Goal: Book appointment/travel/reservation

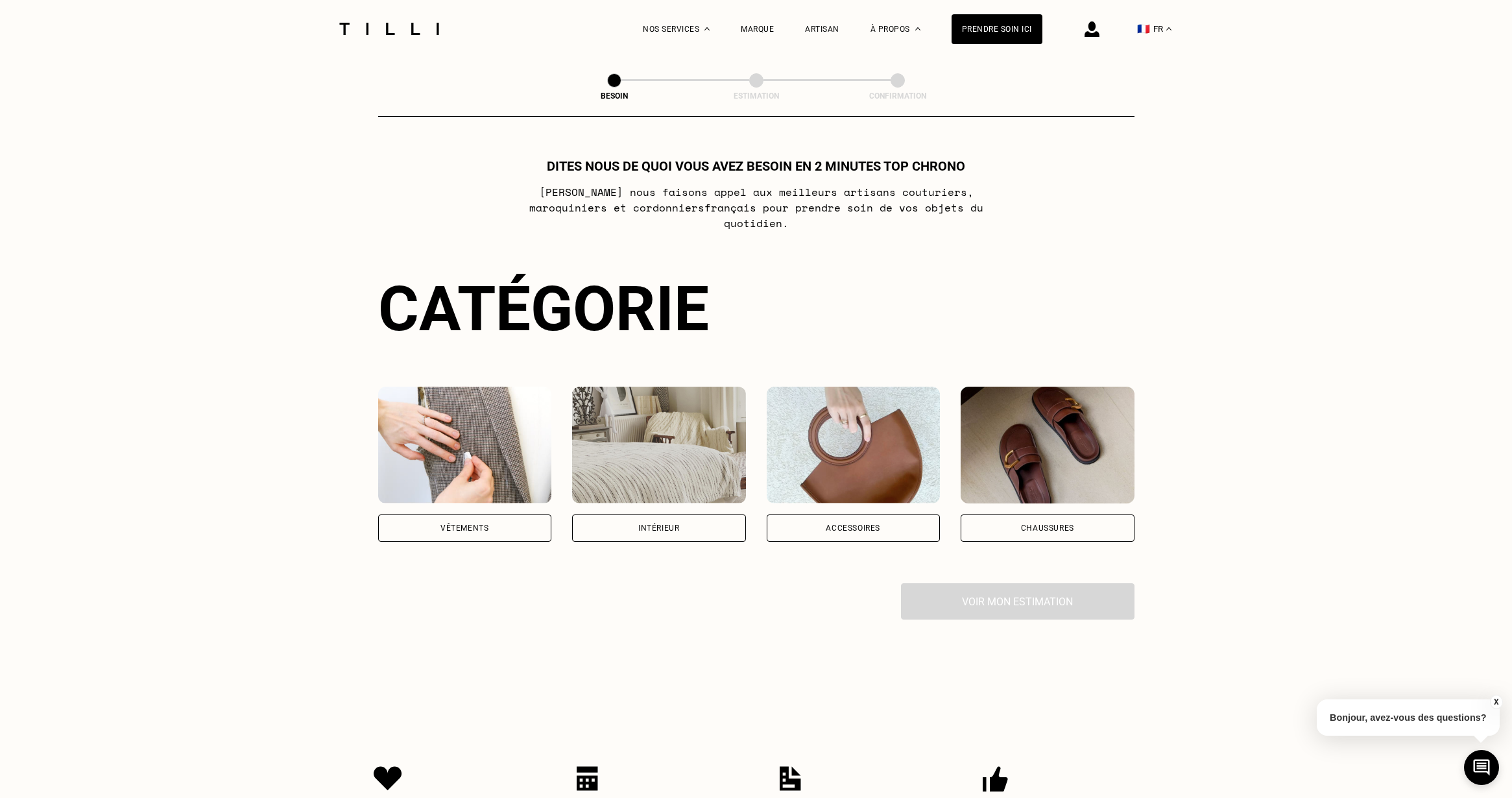
click at [478, 523] on div "Vêtements" at bounding box center [464, 528] width 174 height 28
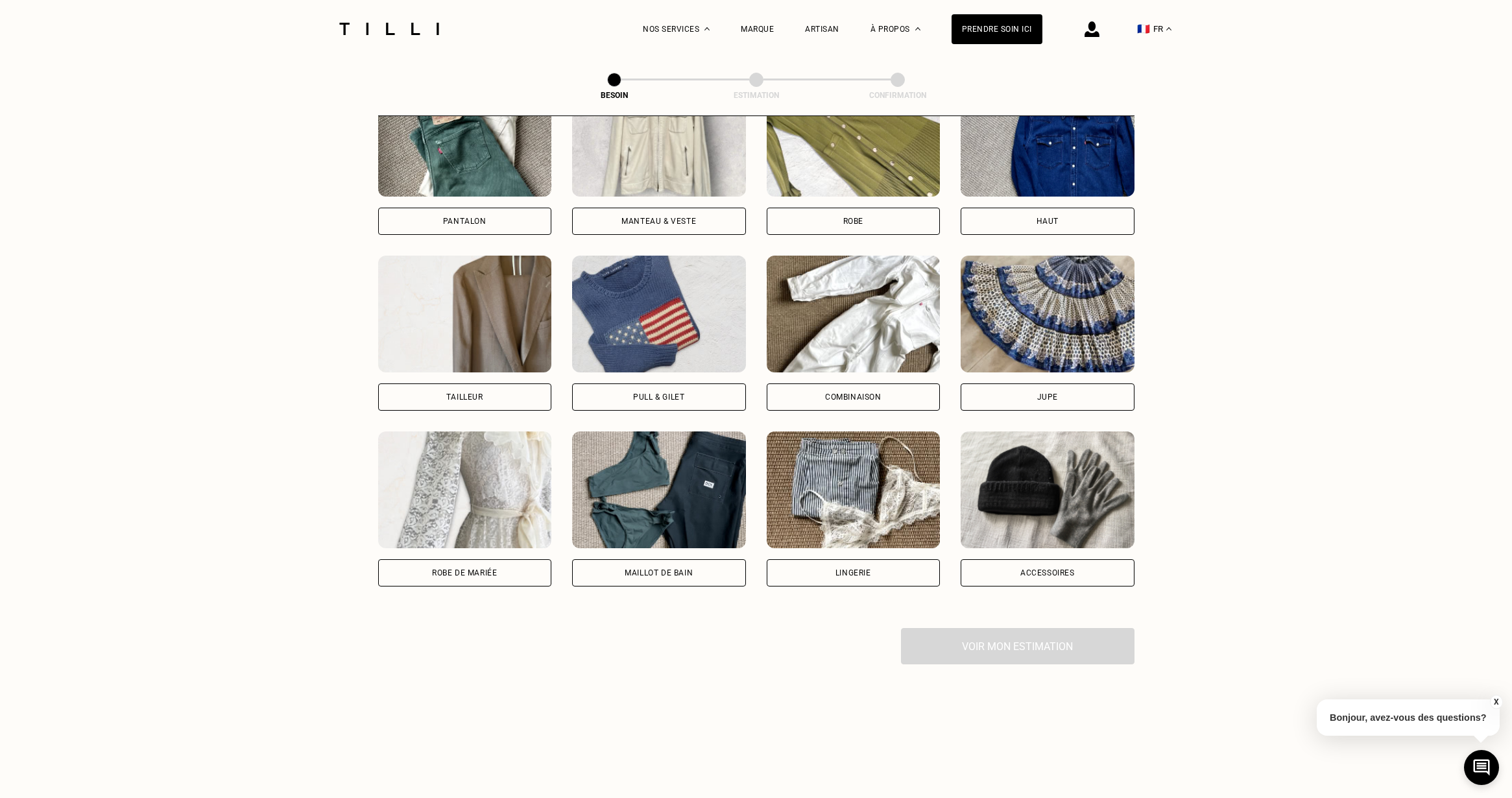
scroll to position [451, 0]
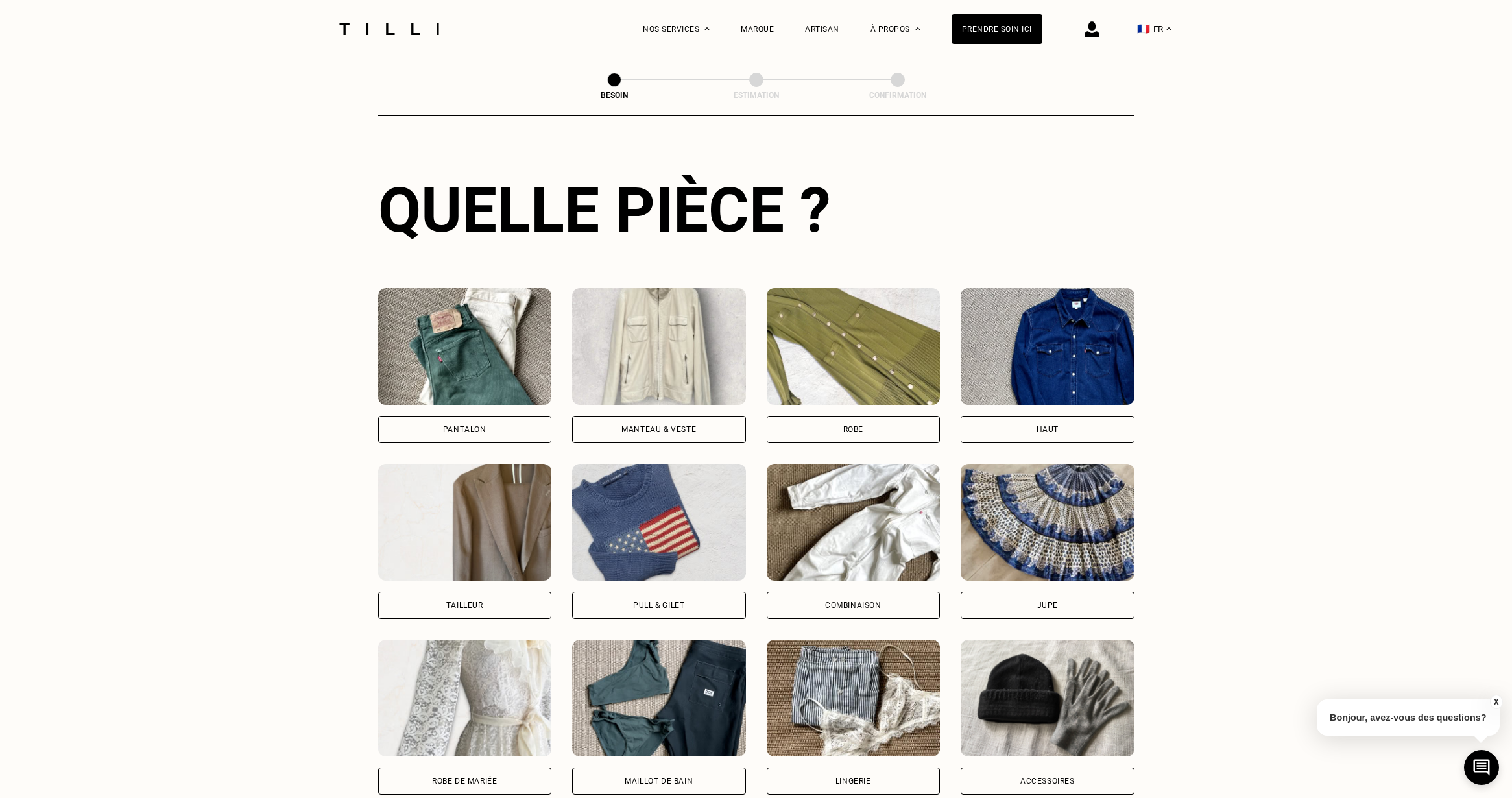
click at [650, 421] on div "Manteau & Veste" at bounding box center [659, 430] width 174 height 28
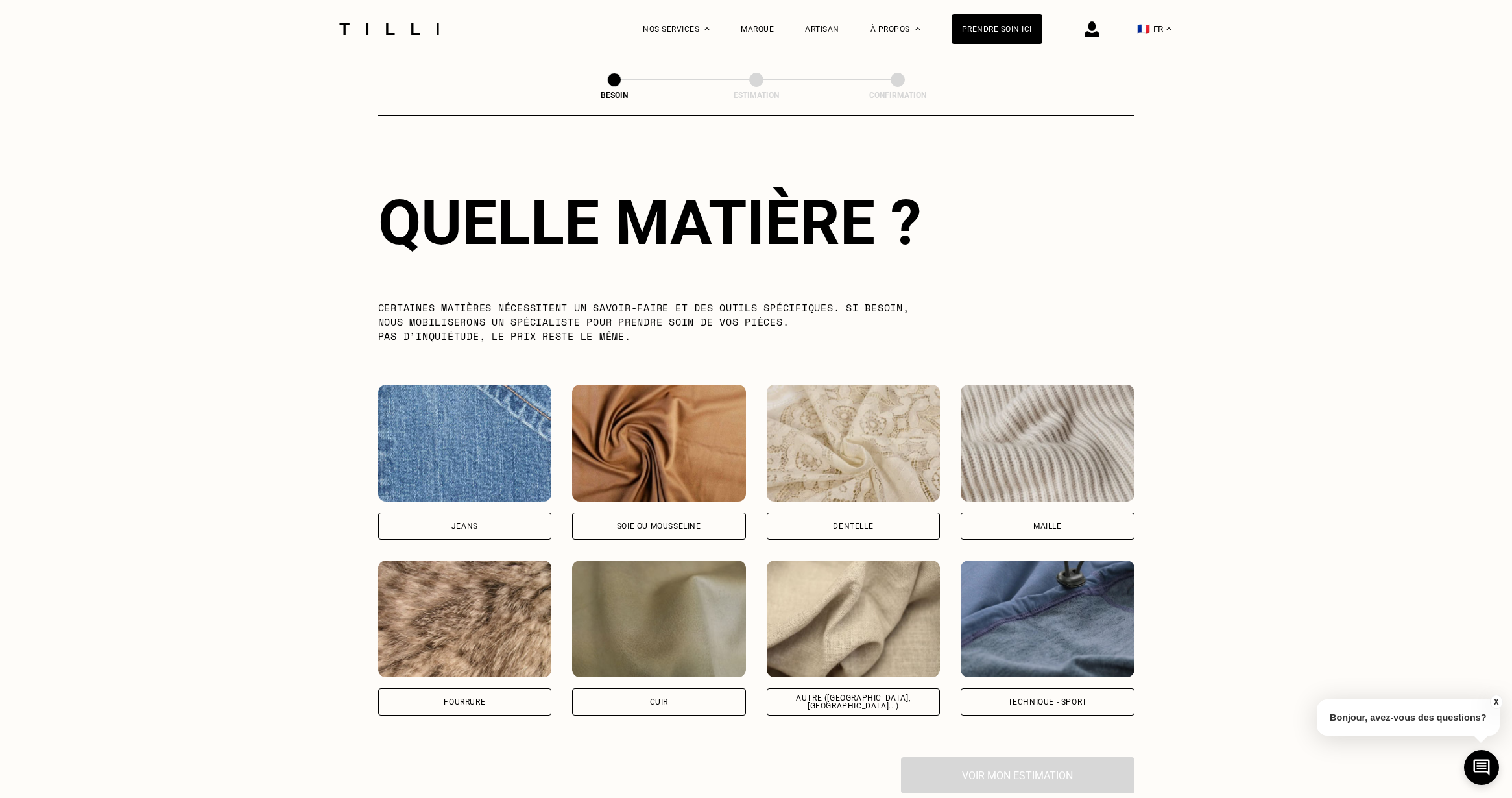
scroll to position [1201, 0]
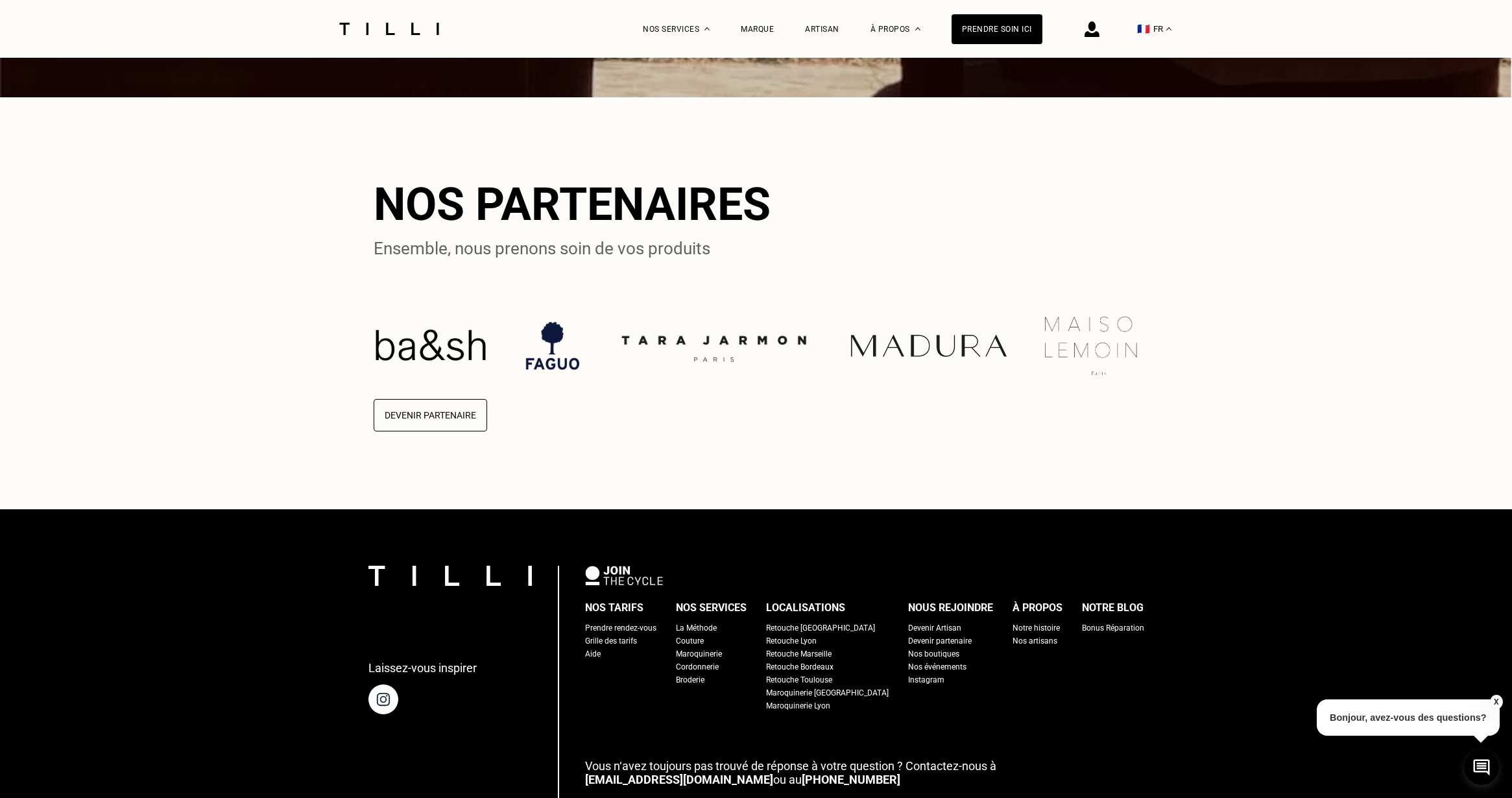
scroll to position [3344, 0]
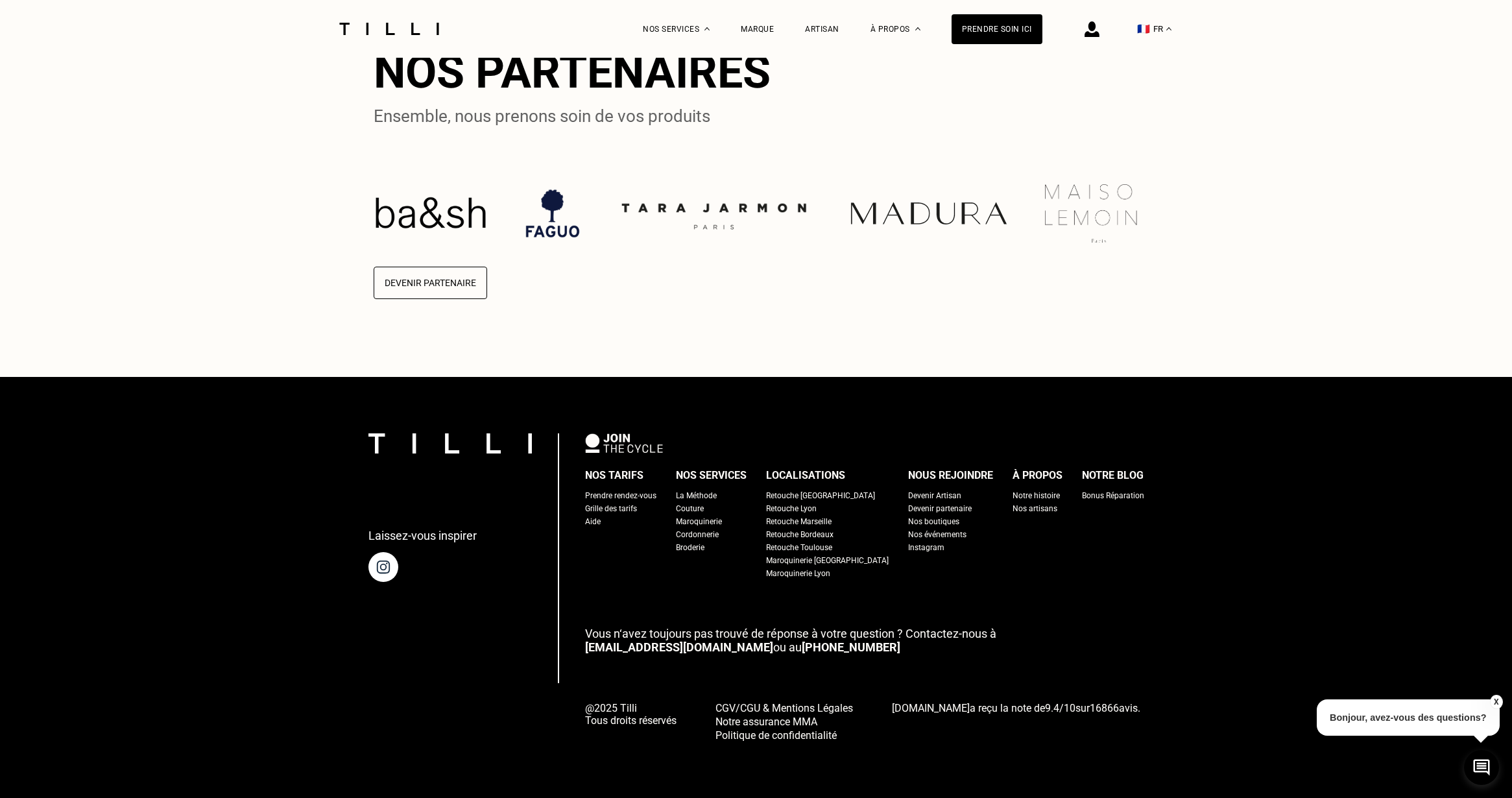
click at [819, 494] on div "Retouche [GEOGRAPHIC_DATA]" at bounding box center [821, 496] width 109 height 13
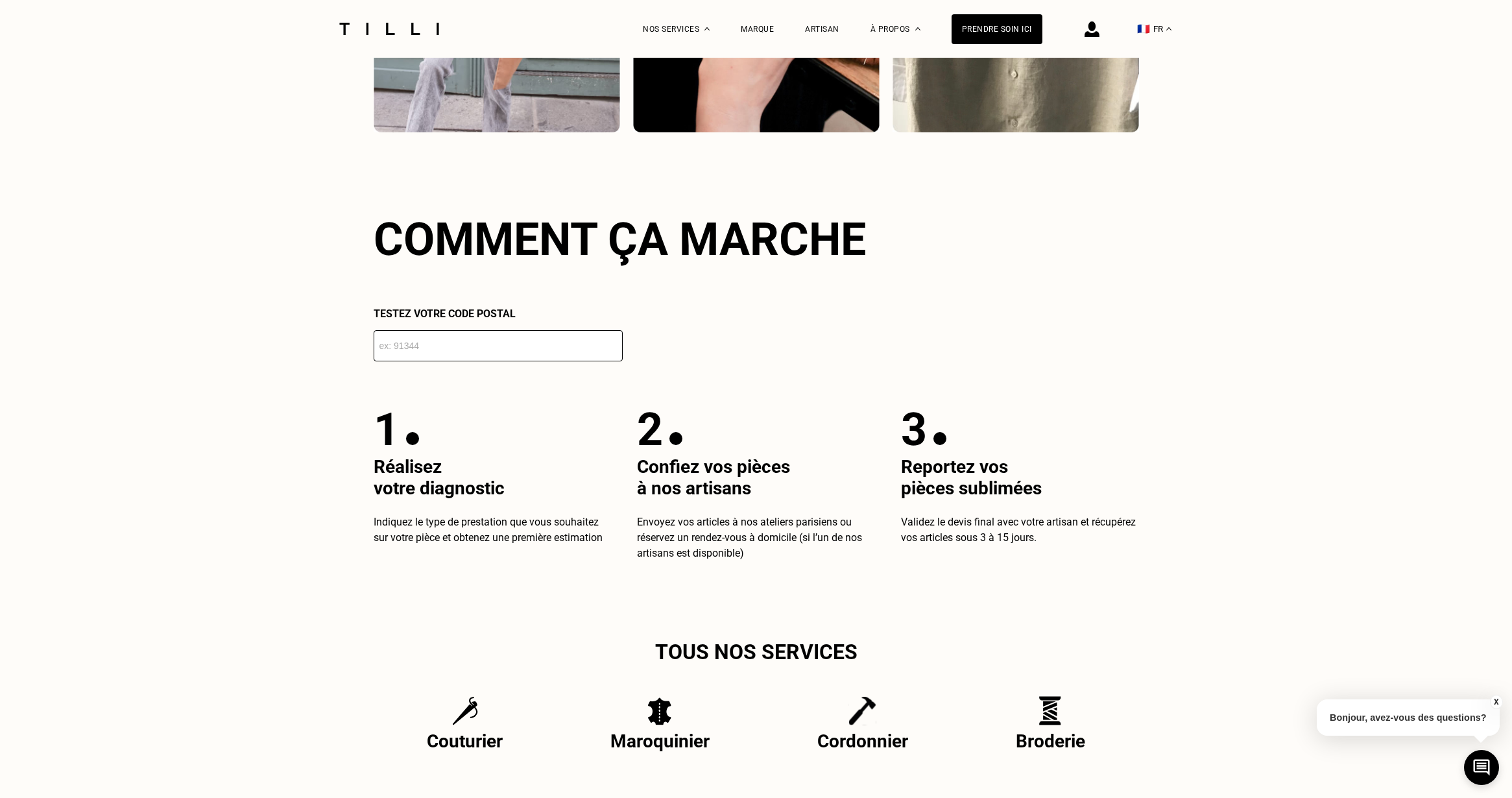
scroll to position [2271, 0]
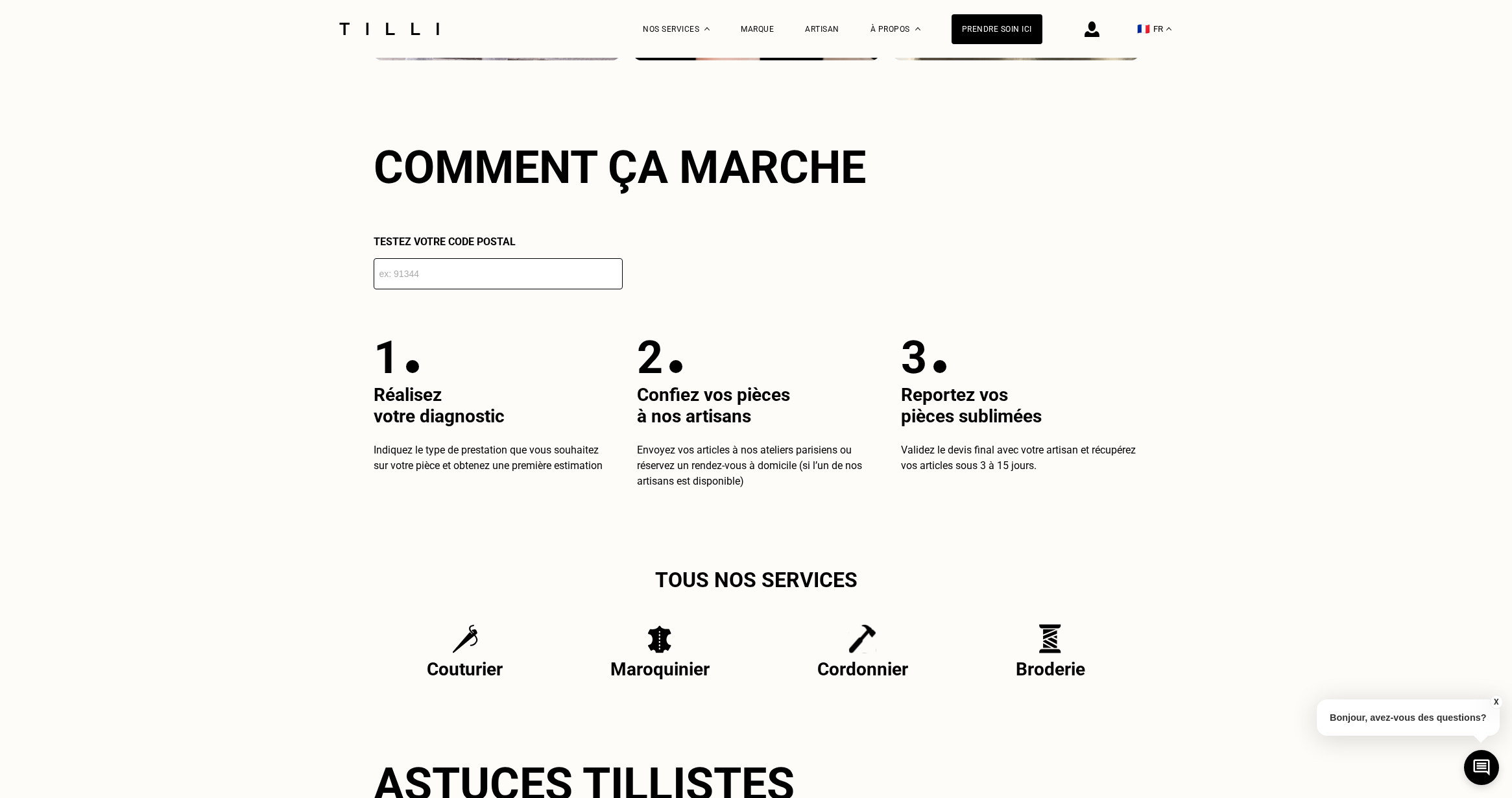
click at [474, 268] on input "number" at bounding box center [499, 274] width 249 height 31
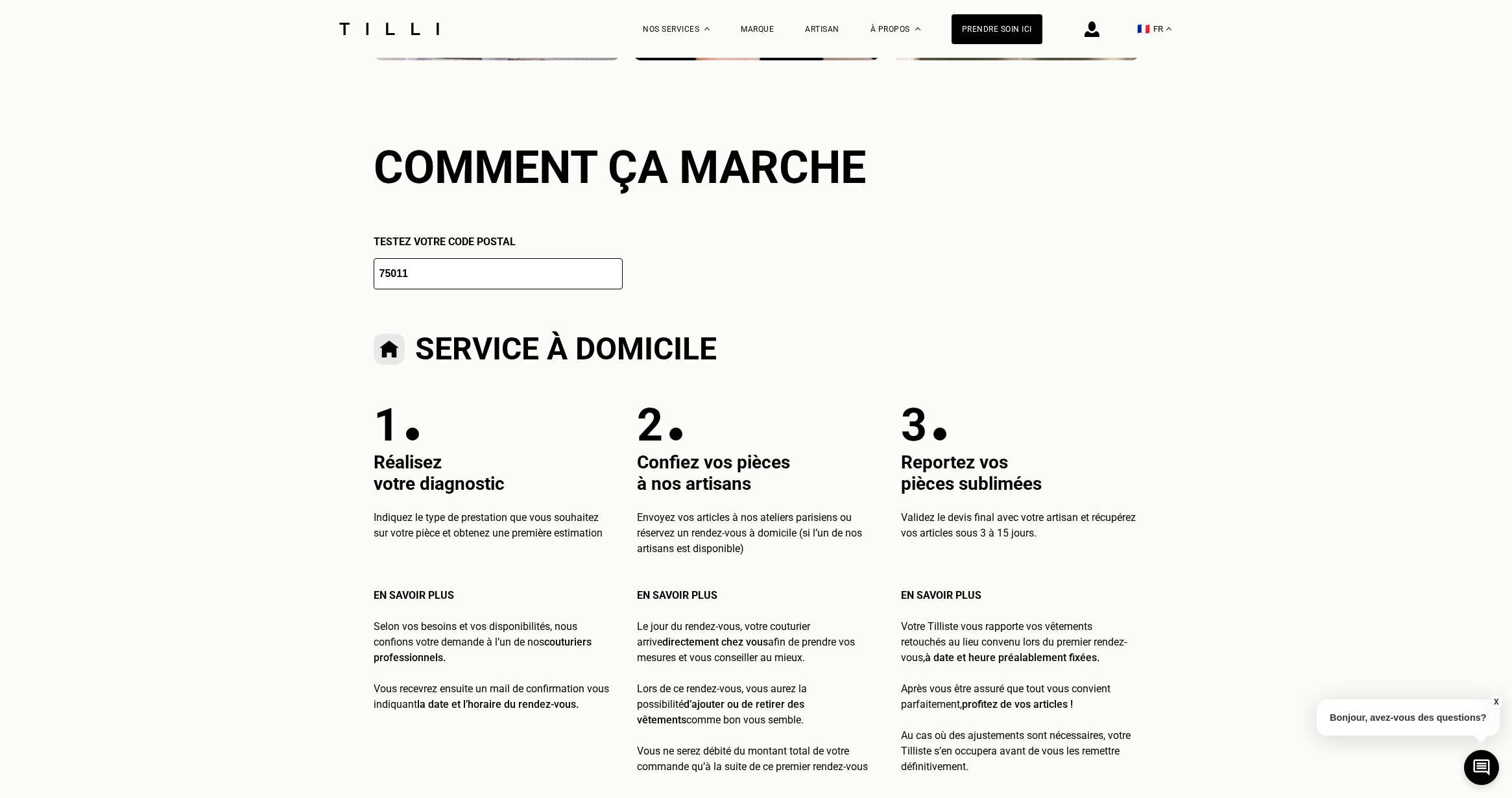
type input "75011"
click at [838, 282] on div "Testez votre code postal 75011" at bounding box center [756, 262] width 766 height 54
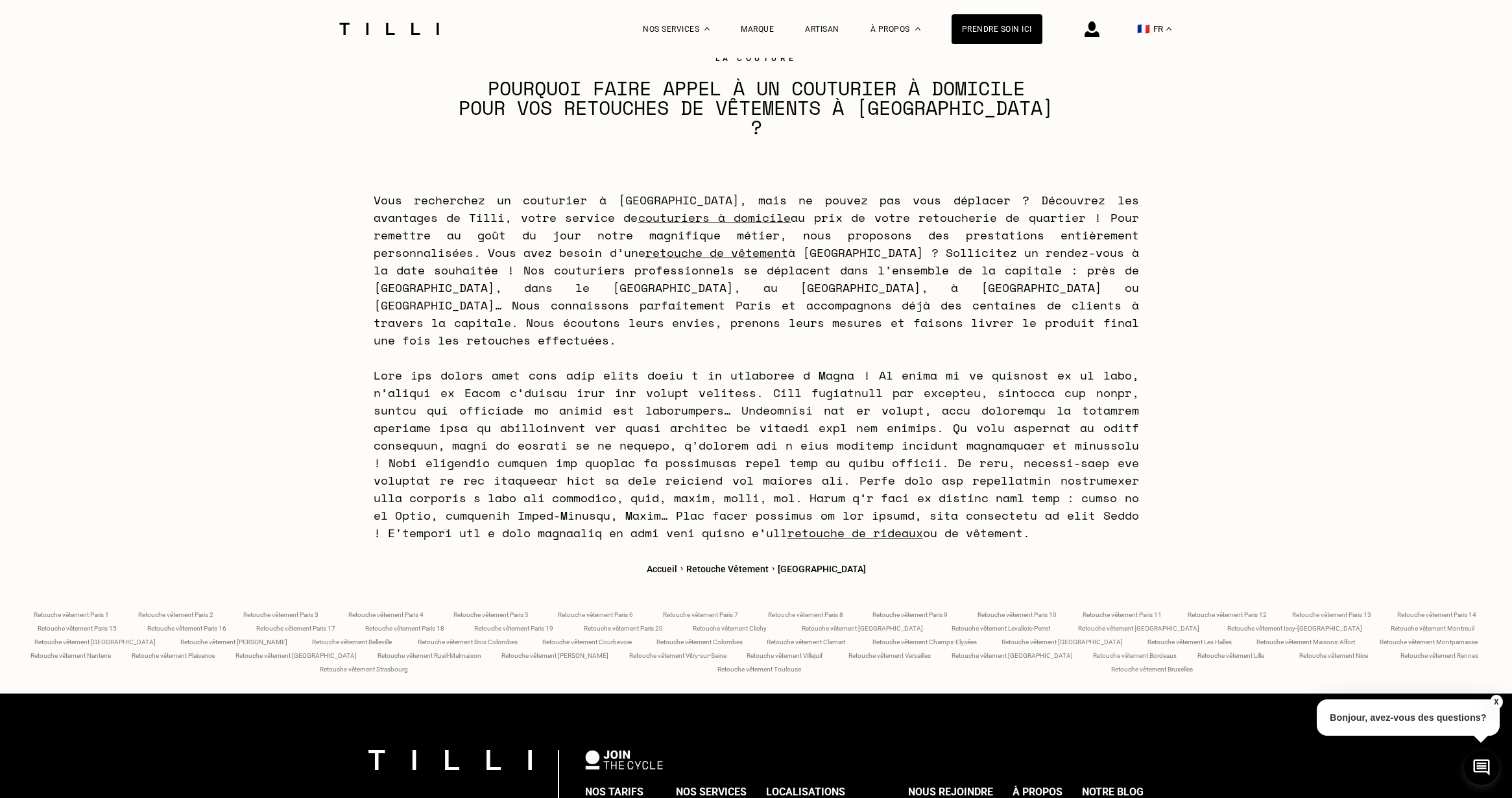
scroll to position [5495, 0]
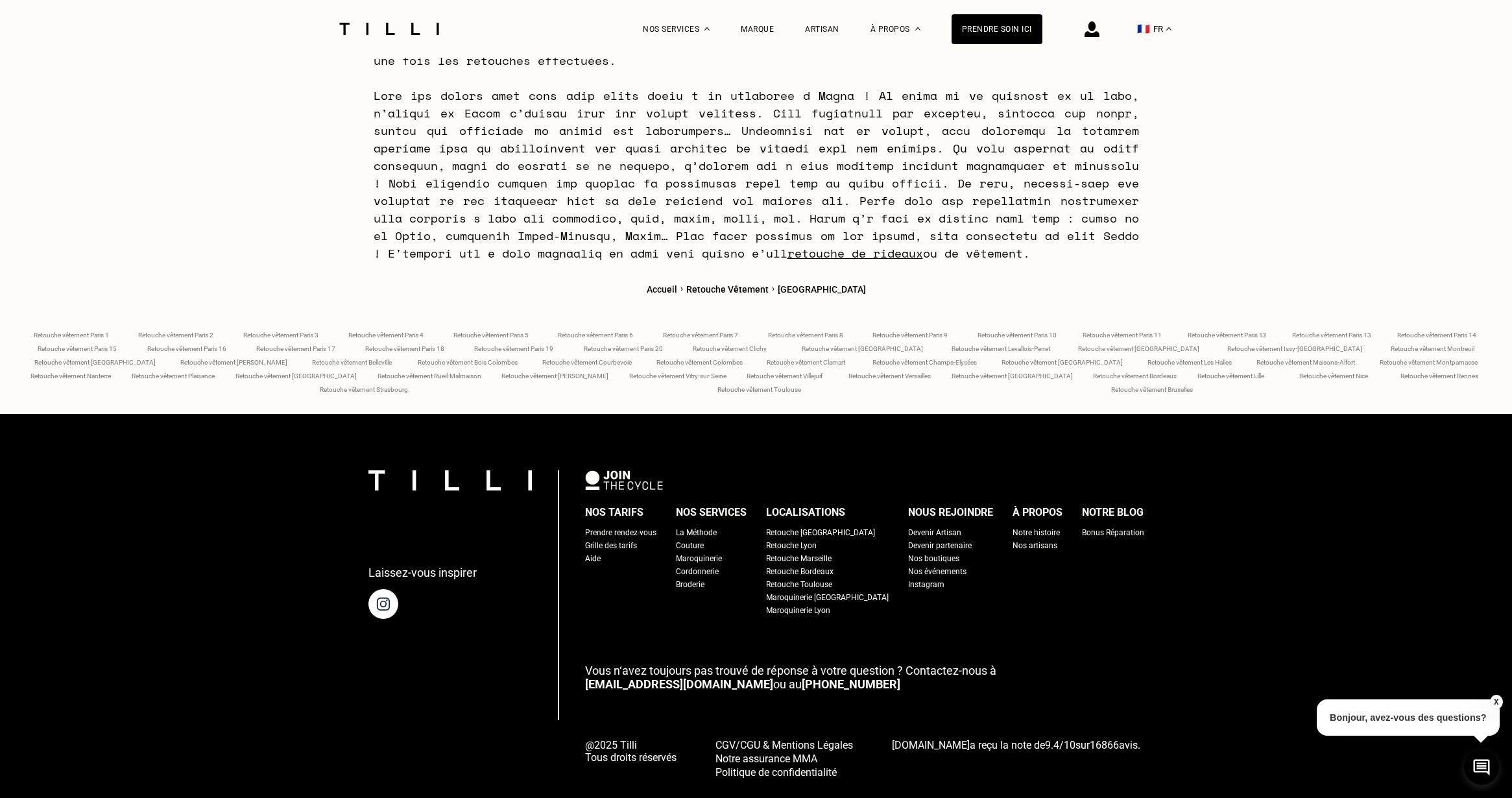
click at [1141, 331] on span "Retouche vêtement Paris 11" at bounding box center [1122, 335] width 79 height 7
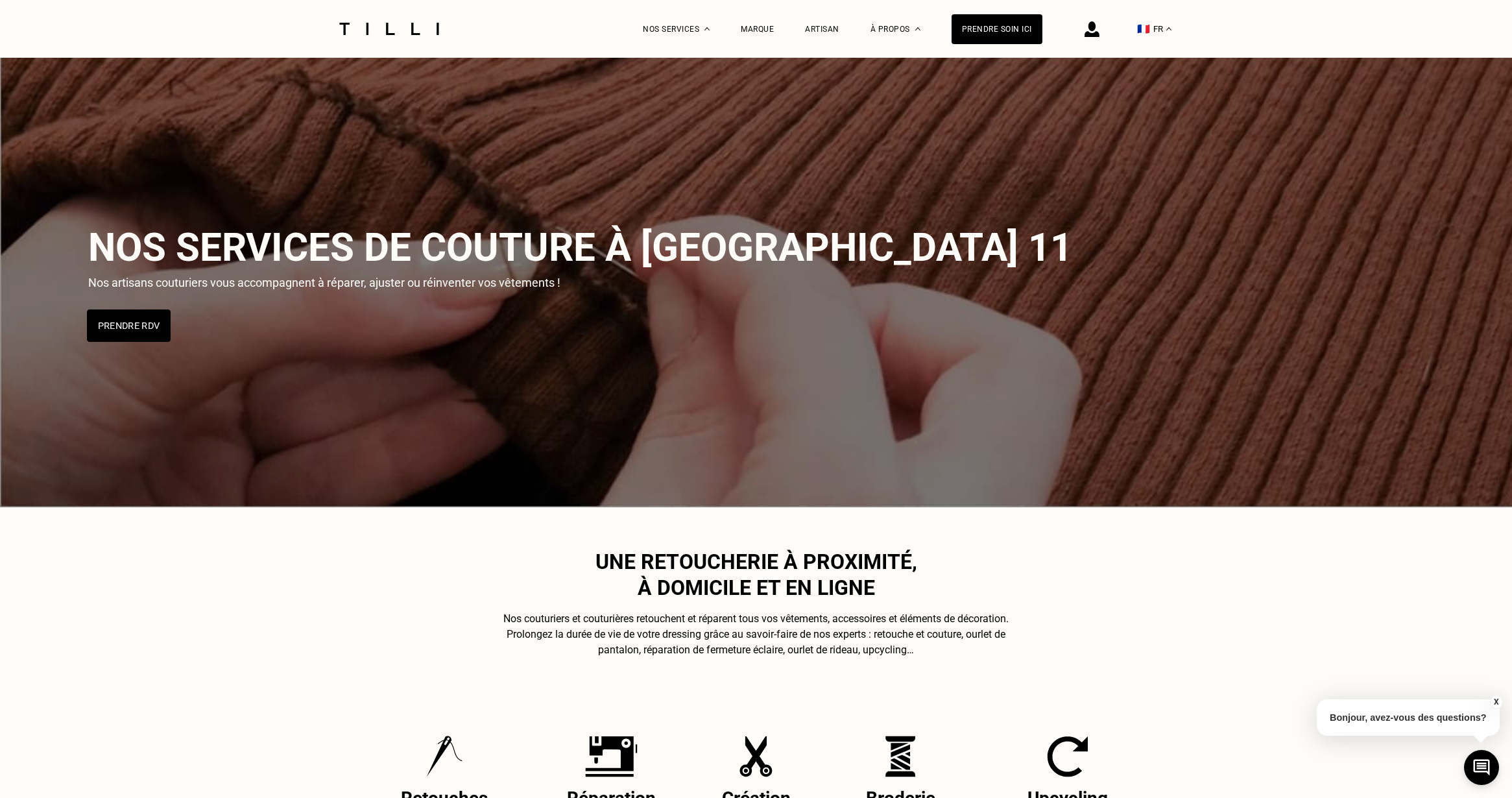
click at [138, 327] on button "Prendre RDV" at bounding box center [129, 326] width 84 height 32
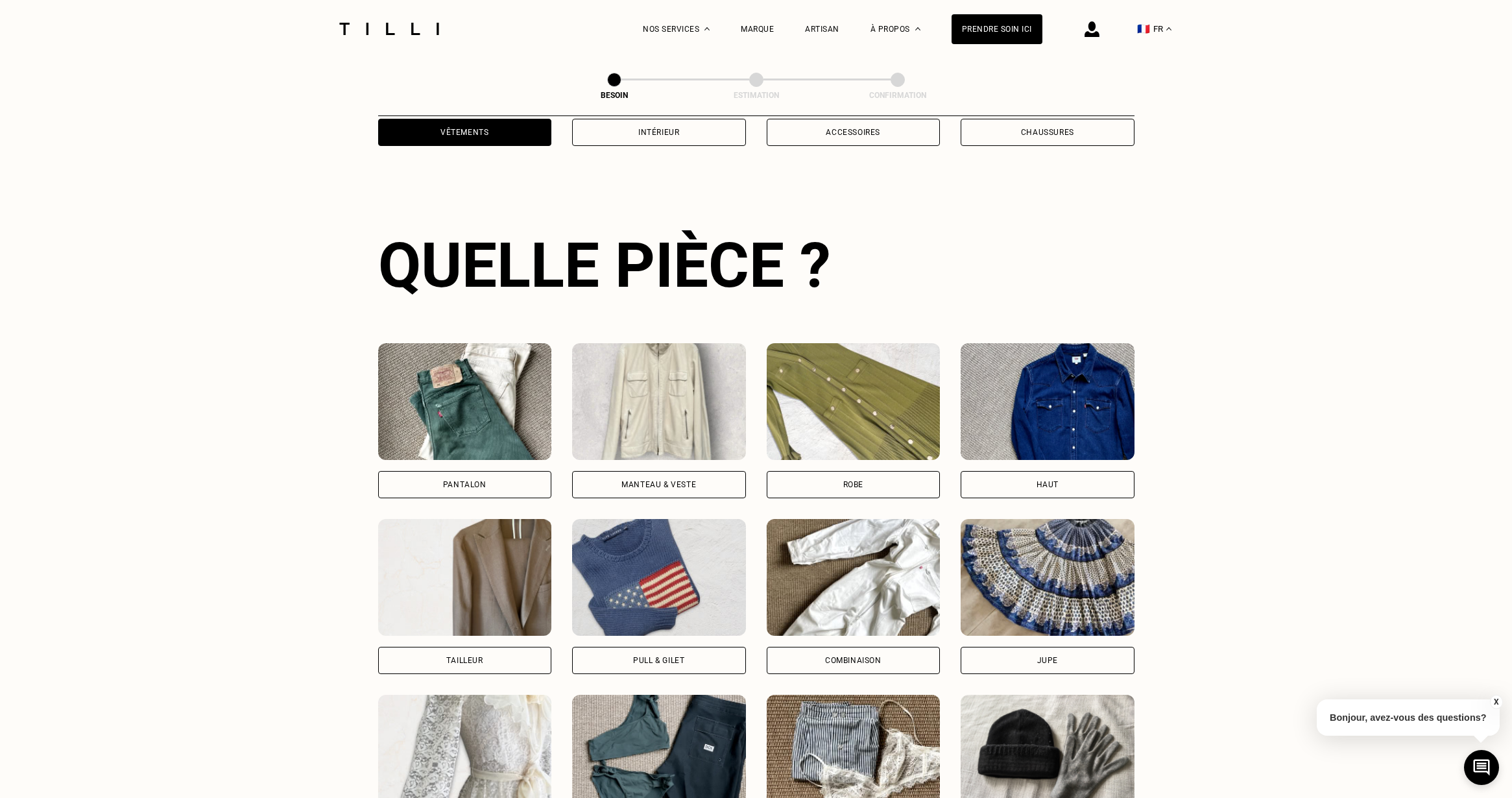
scroll to position [423, 0]
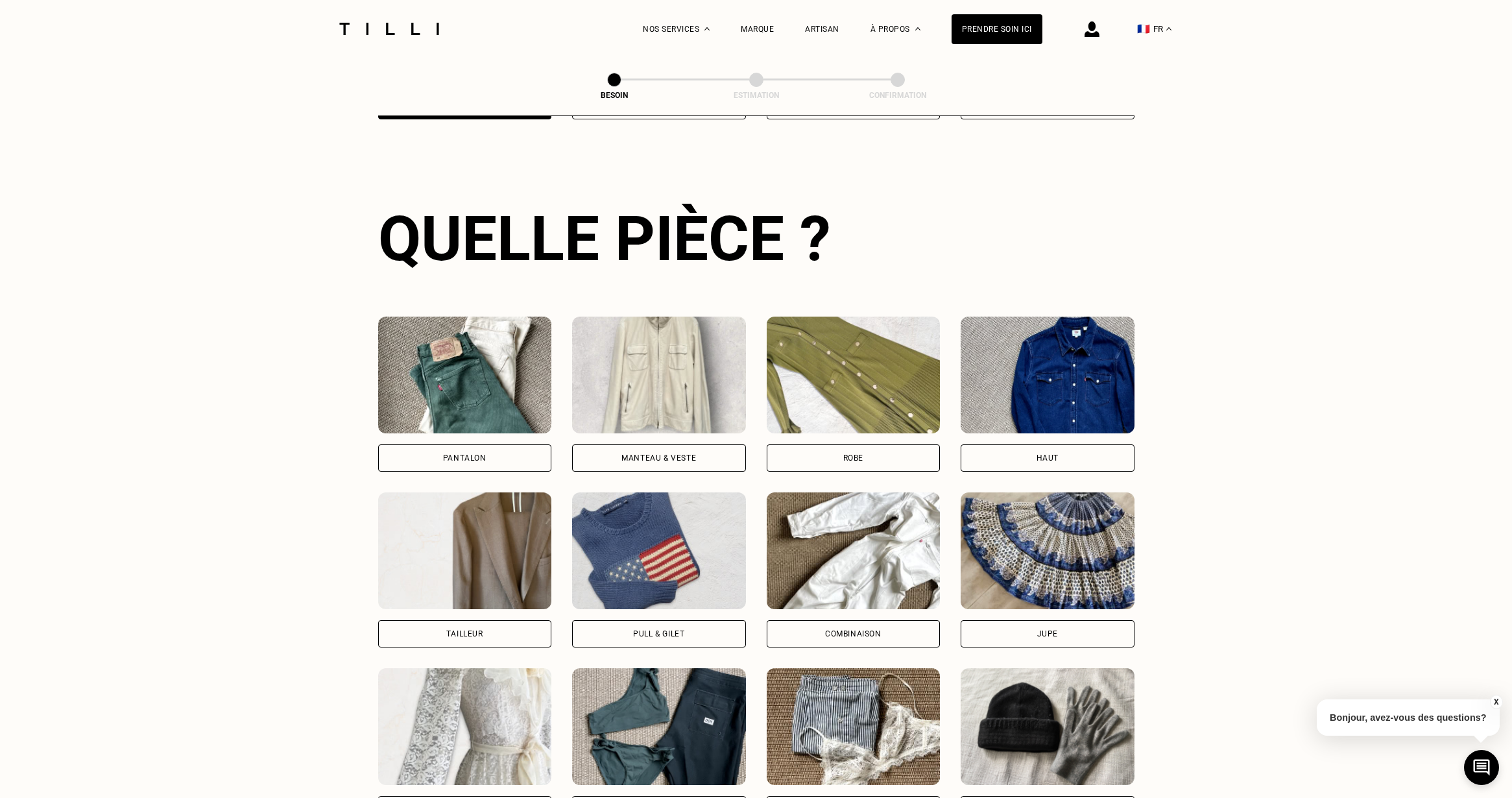
click at [659, 362] on img at bounding box center [659, 375] width 174 height 117
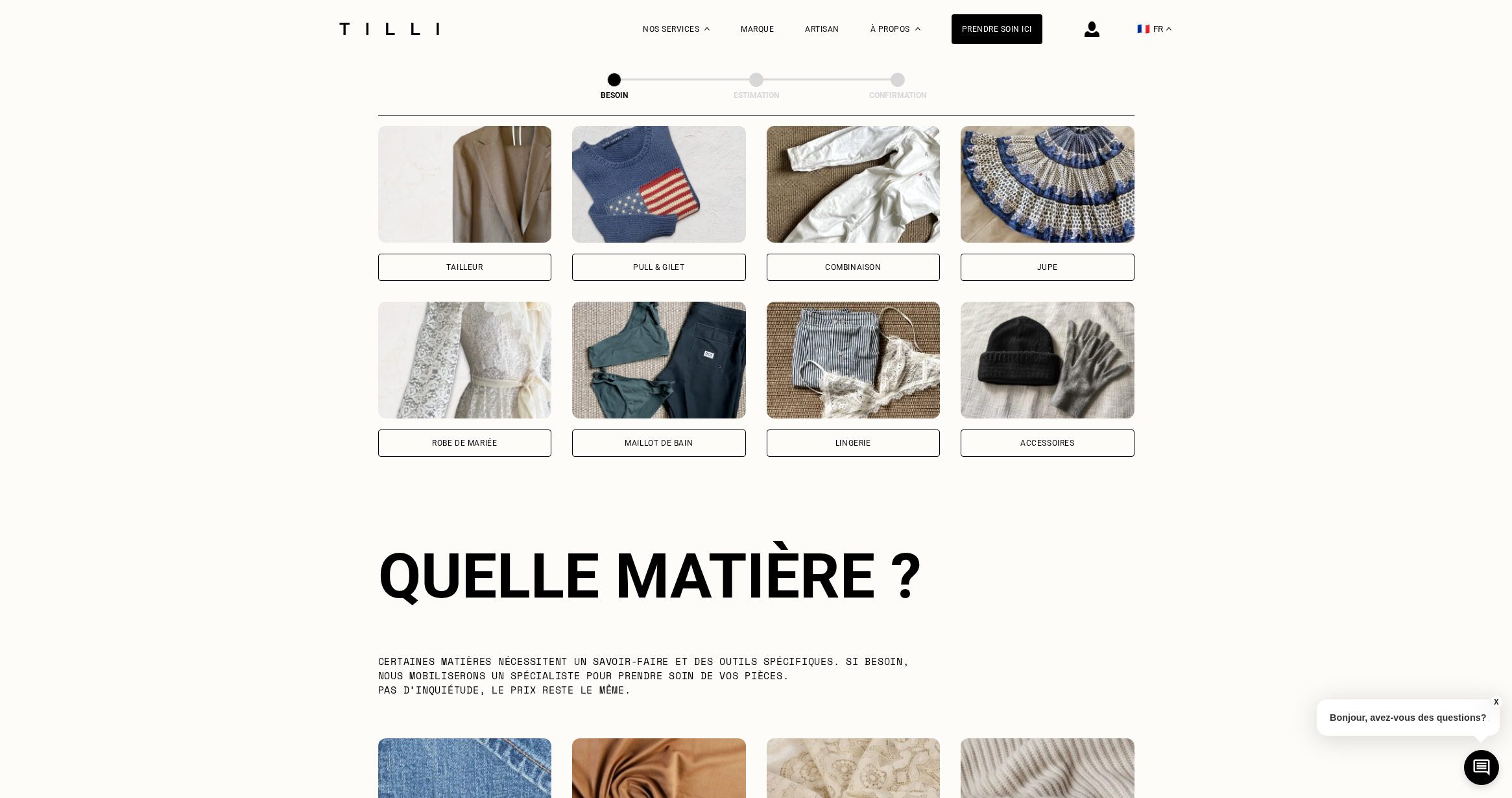
scroll to position [645, 0]
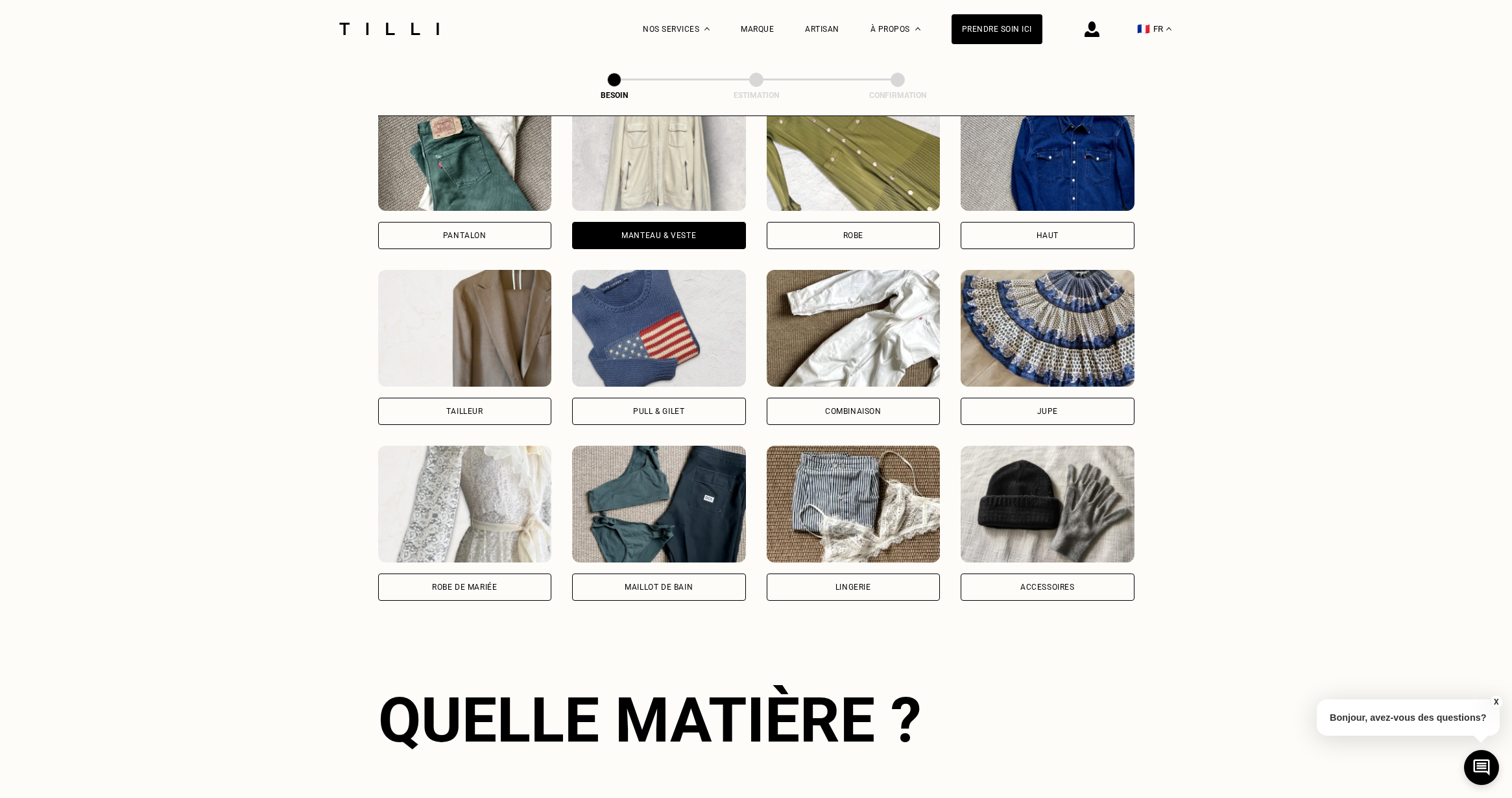
click at [499, 337] on img at bounding box center [464, 328] width 174 height 117
select select "FR"
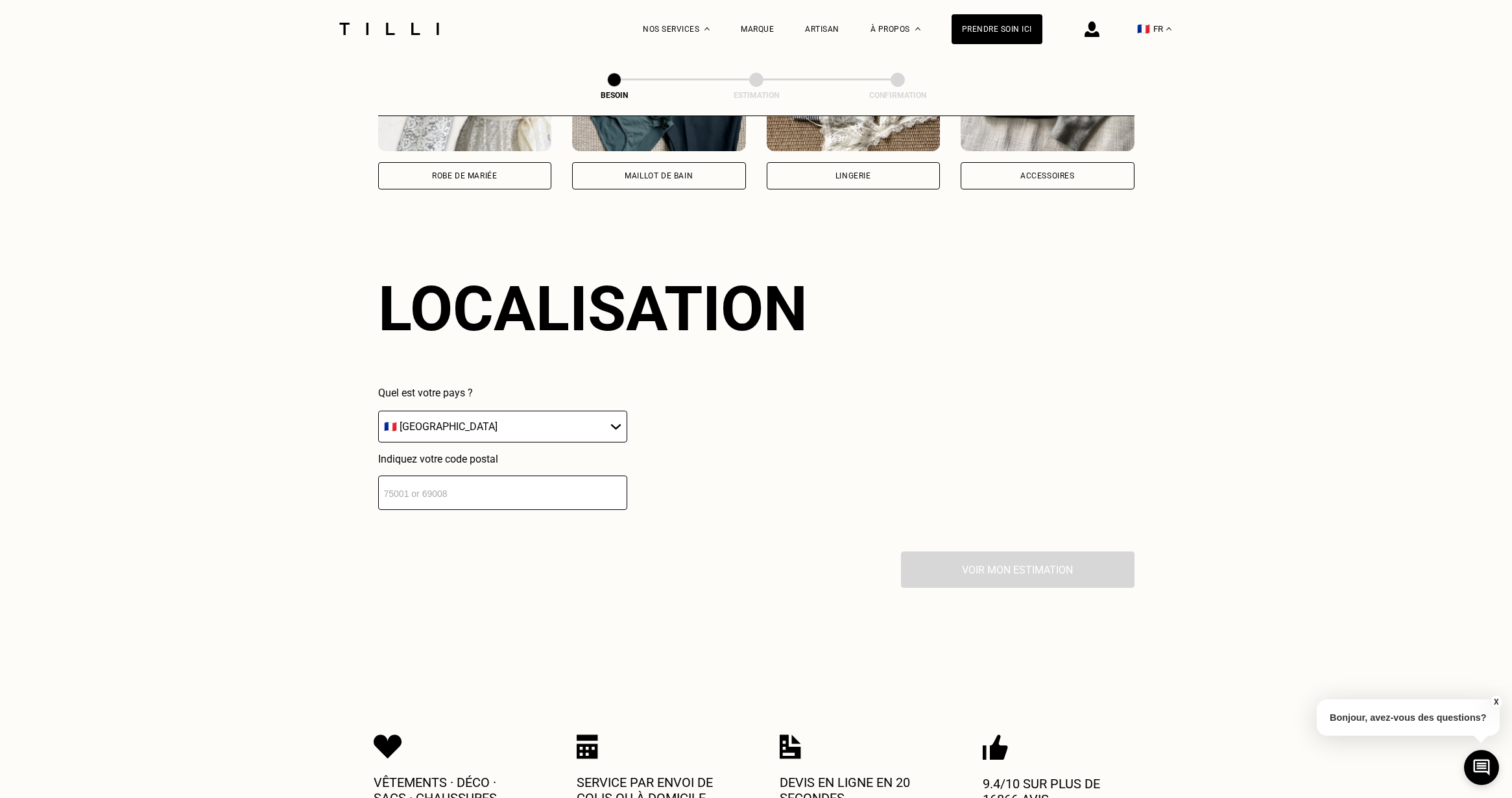
scroll to position [1127, 0]
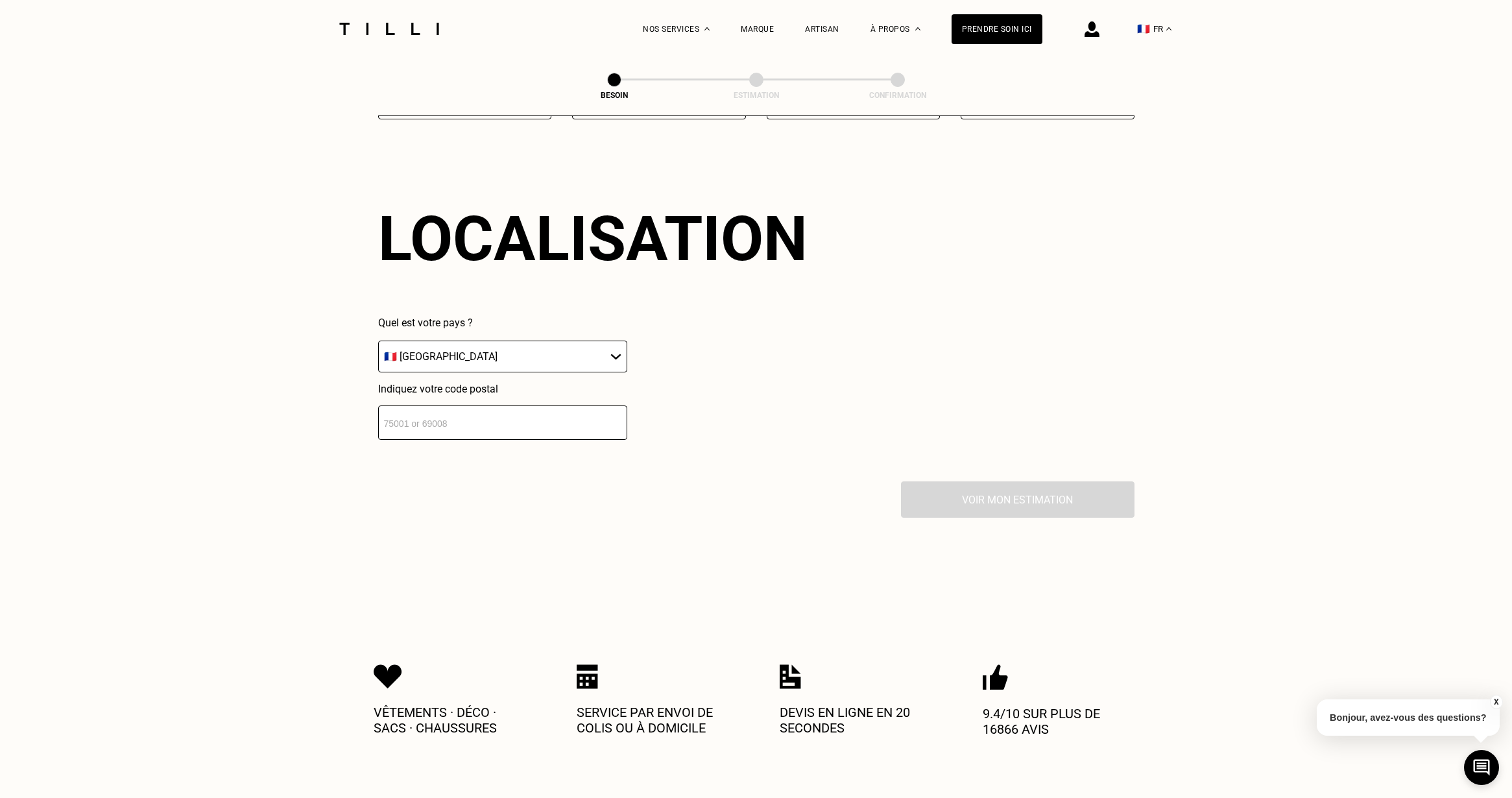
click at [546, 350] on select "🇩🇪 [GEOGRAPHIC_DATA] 🇦🇹 [GEOGRAPHIC_DATA] 🇧🇪 [GEOGRAPHIC_DATA] 🇧🇬 Bulgarie 🇨🇾 C…" at bounding box center [502, 356] width 249 height 32
click at [483, 409] on input "number" at bounding box center [502, 423] width 249 height 34
type input "75011"
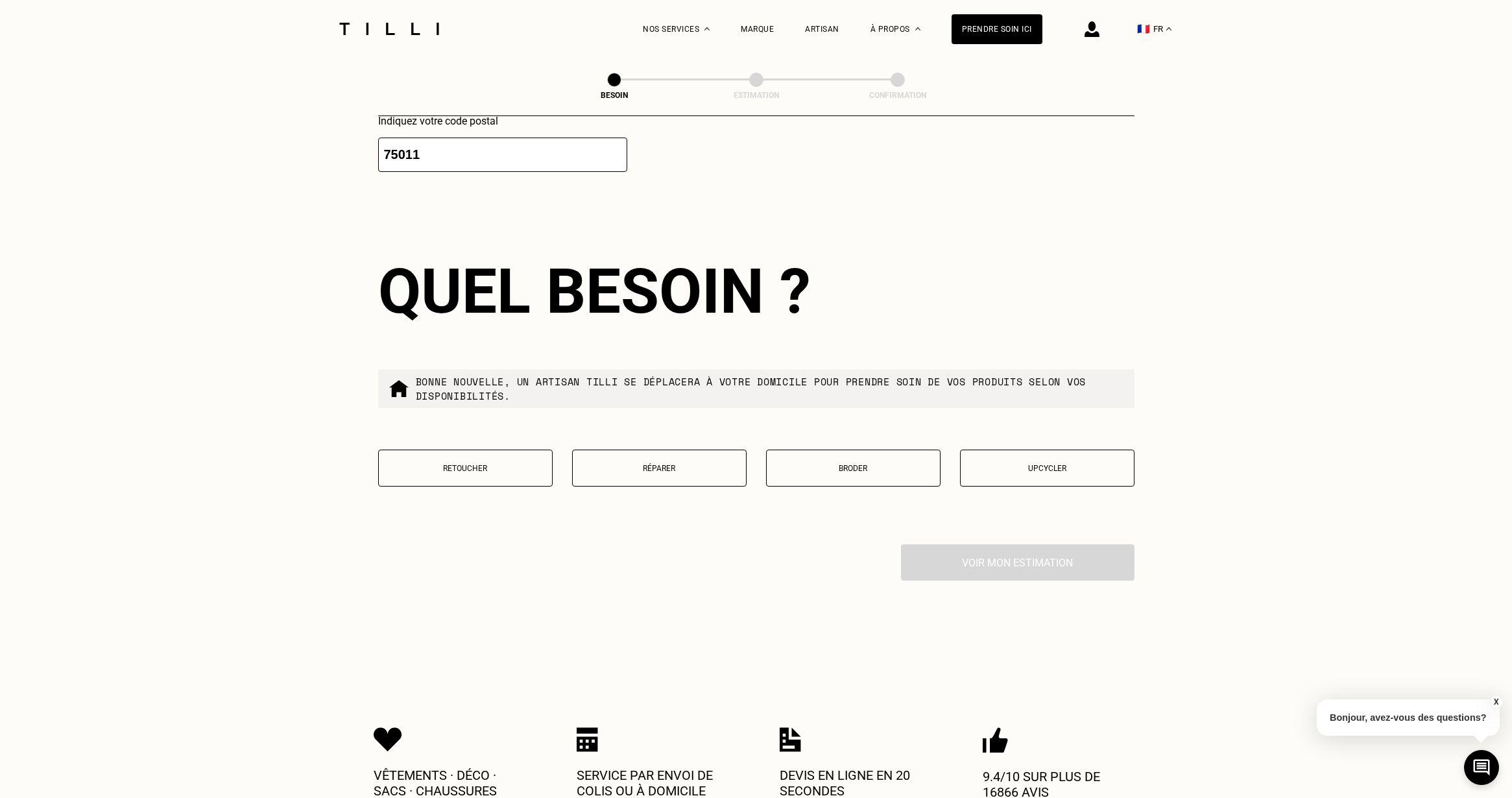
scroll to position [1447, 0]
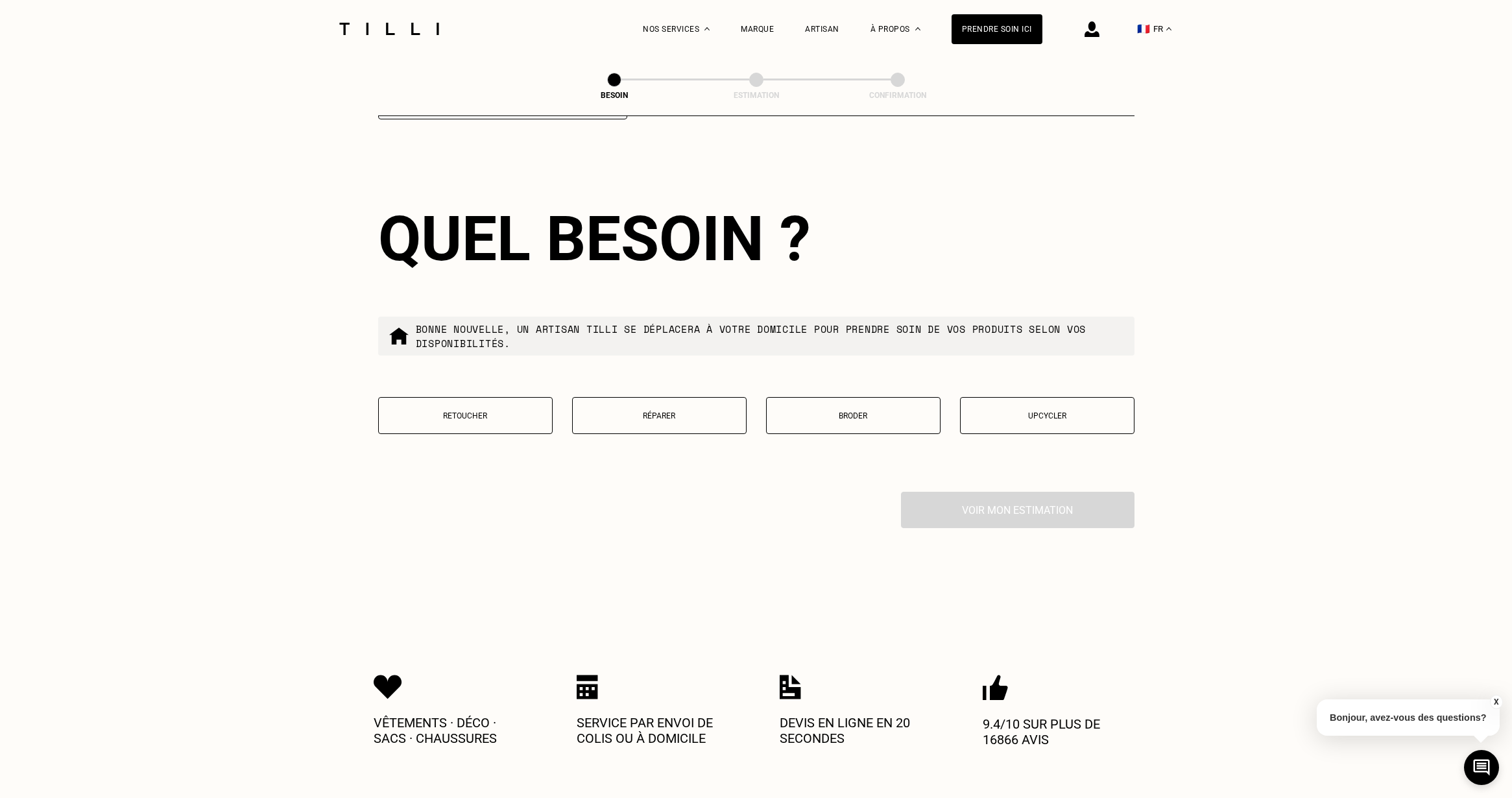
click at [606, 414] on button "Réparer" at bounding box center [659, 415] width 174 height 37
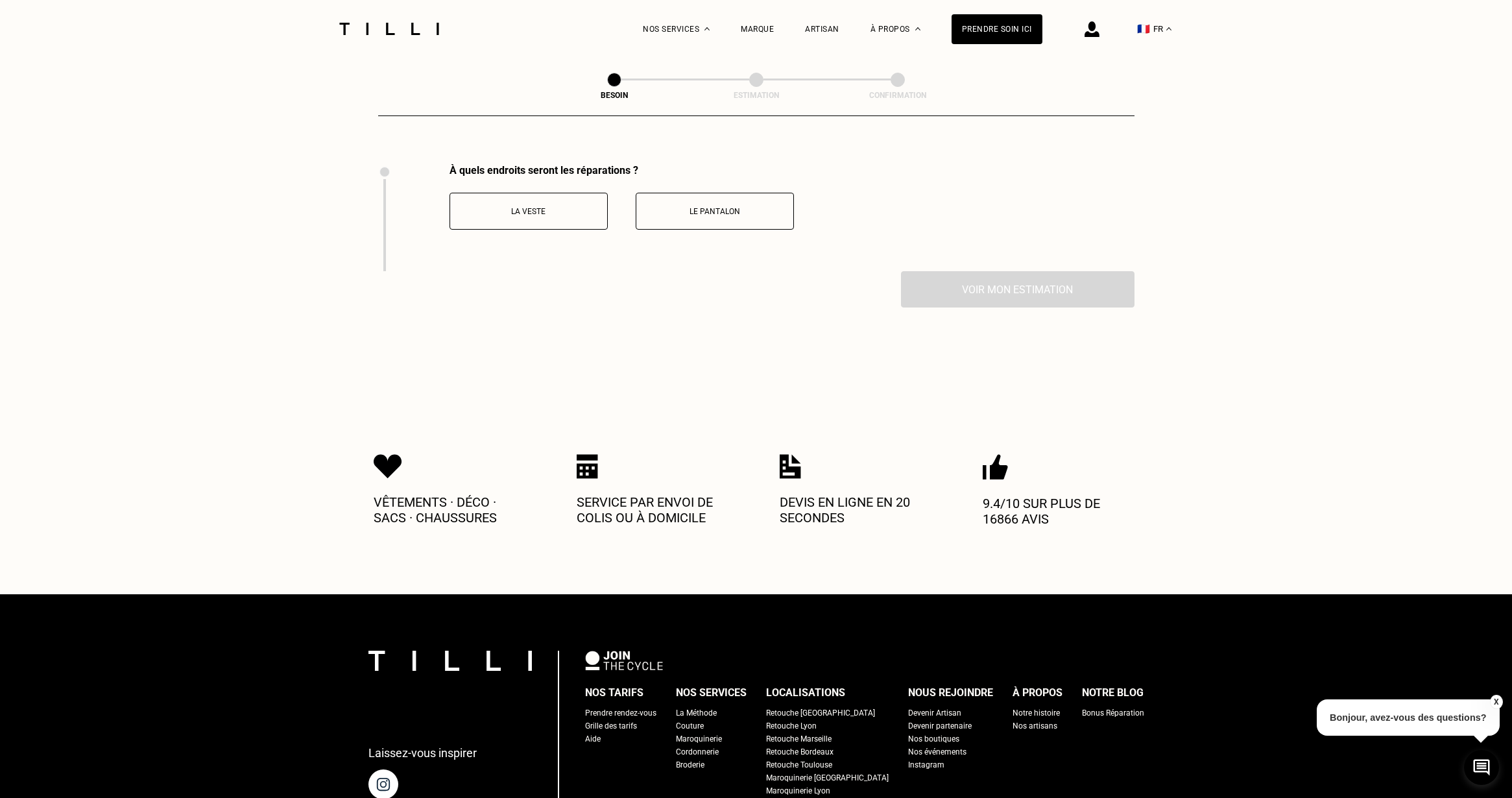
scroll to position [1778, 0]
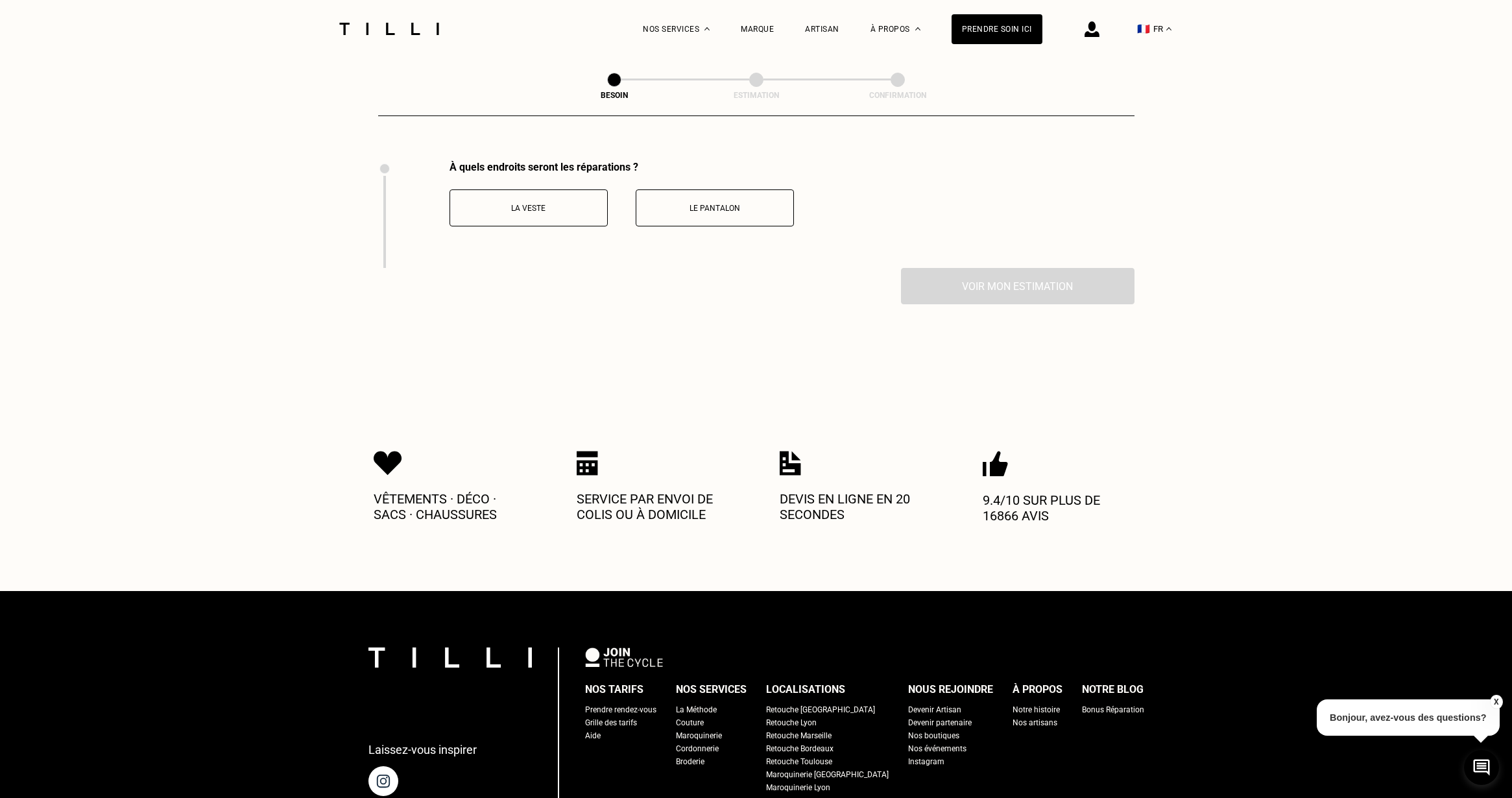
click at [520, 203] on p "La veste" at bounding box center [529, 208] width 144 height 9
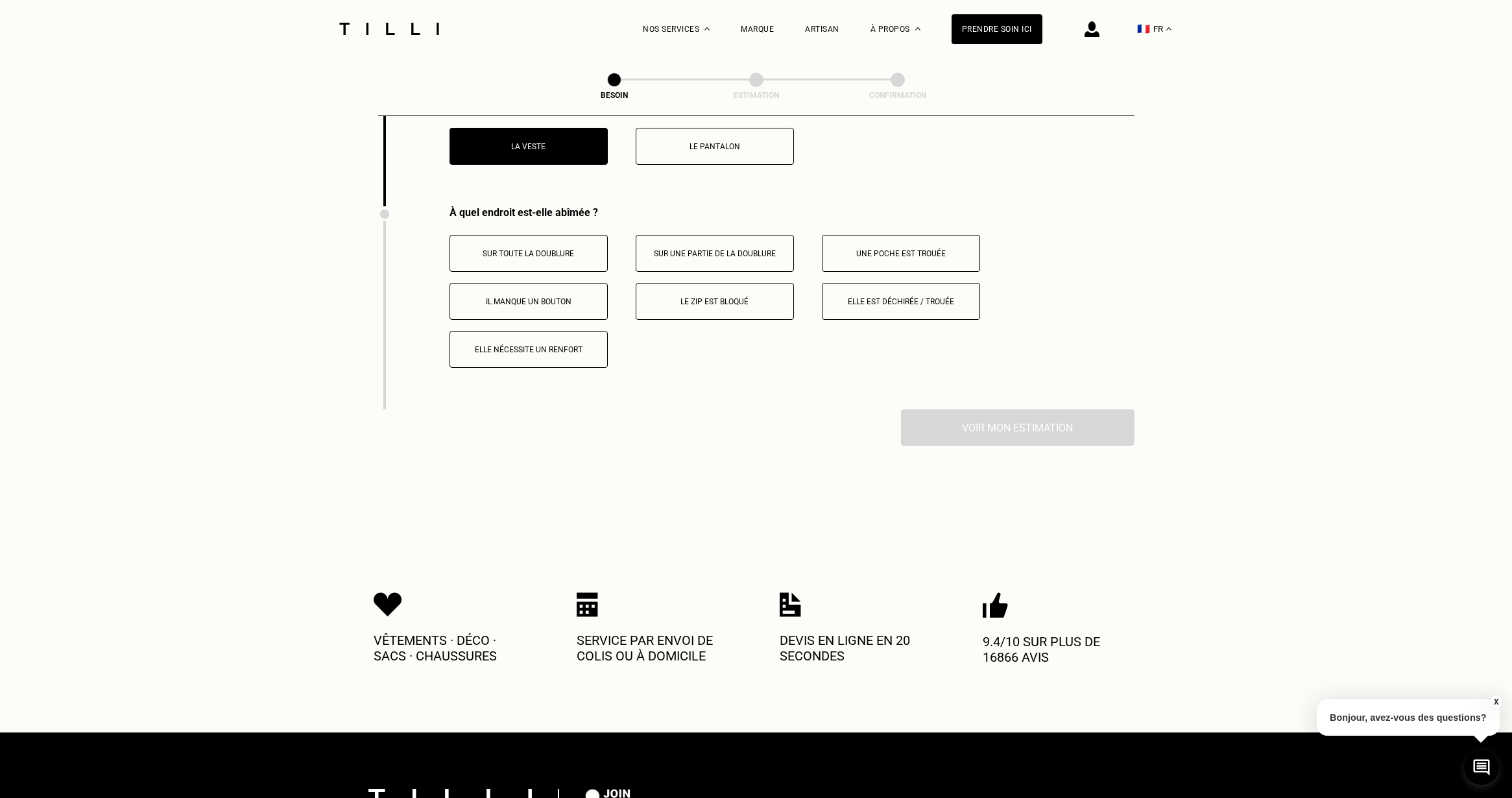
scroll to position [1885, 0]
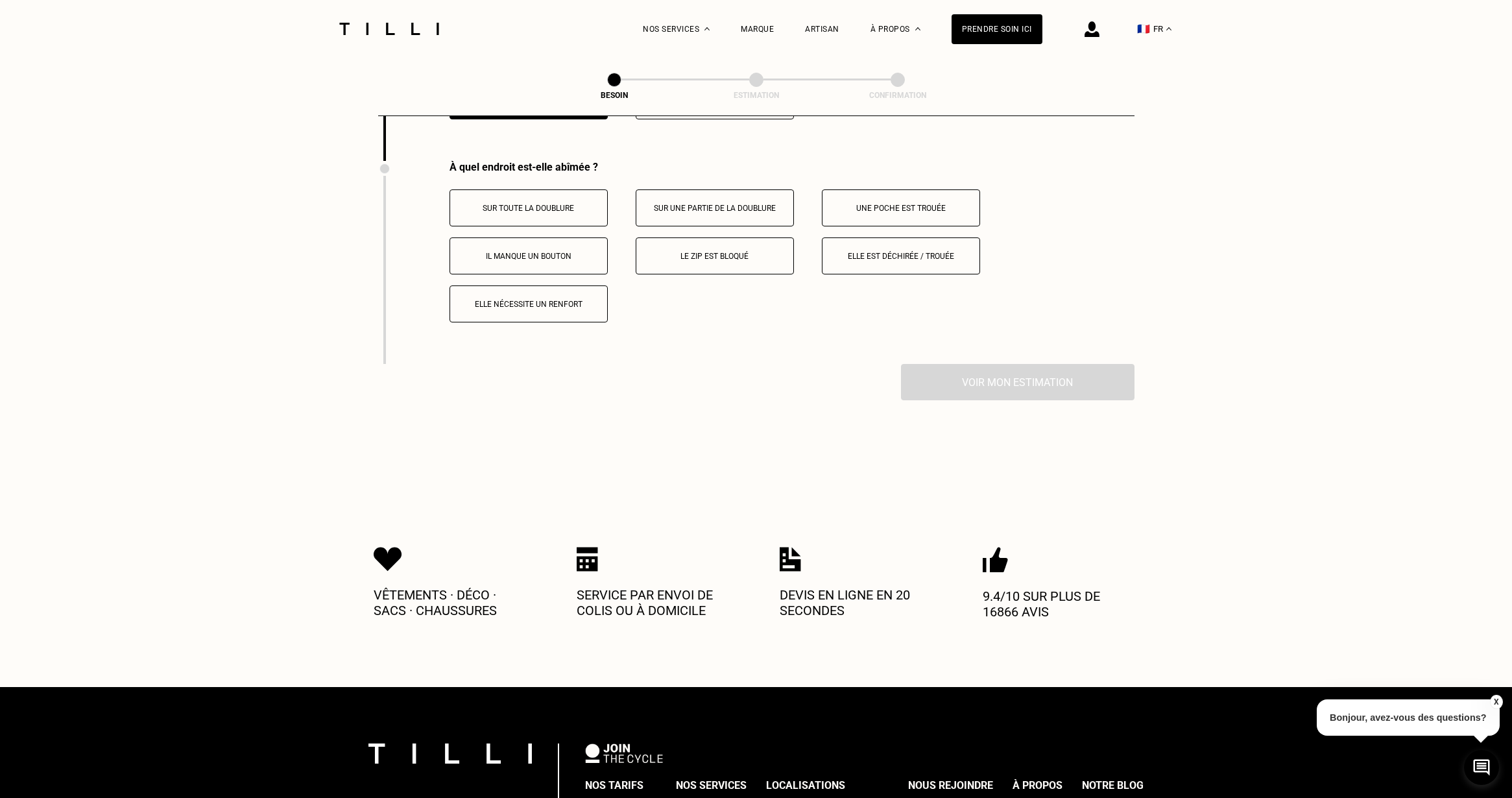
click at [678, 203] on p "Sur une partie de la doublure" at bounding box center [715, 208] width 144 height 9
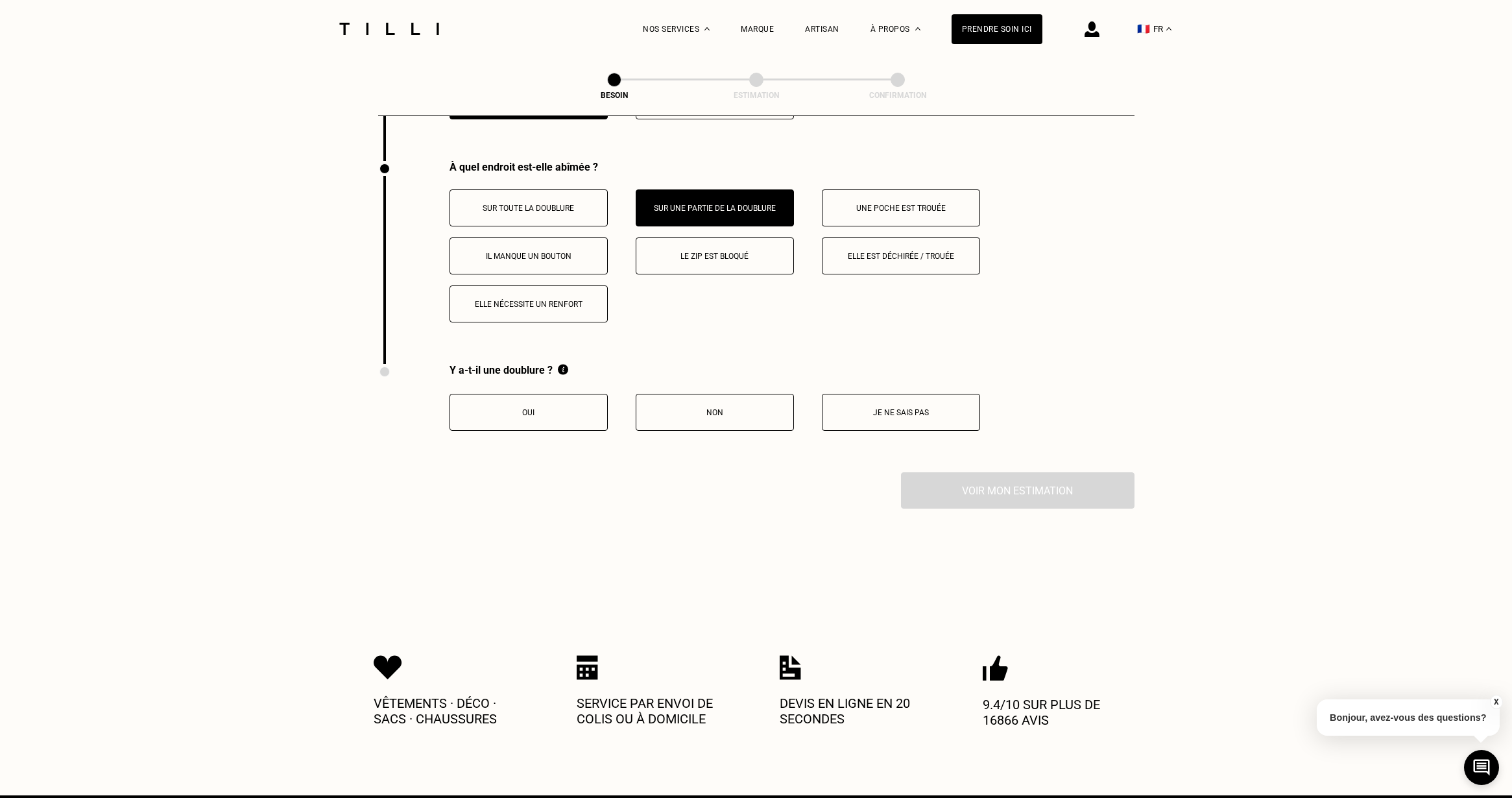
click at [568, 402] on button "Oui" at bounding box center [528, 412] width 158 height 37
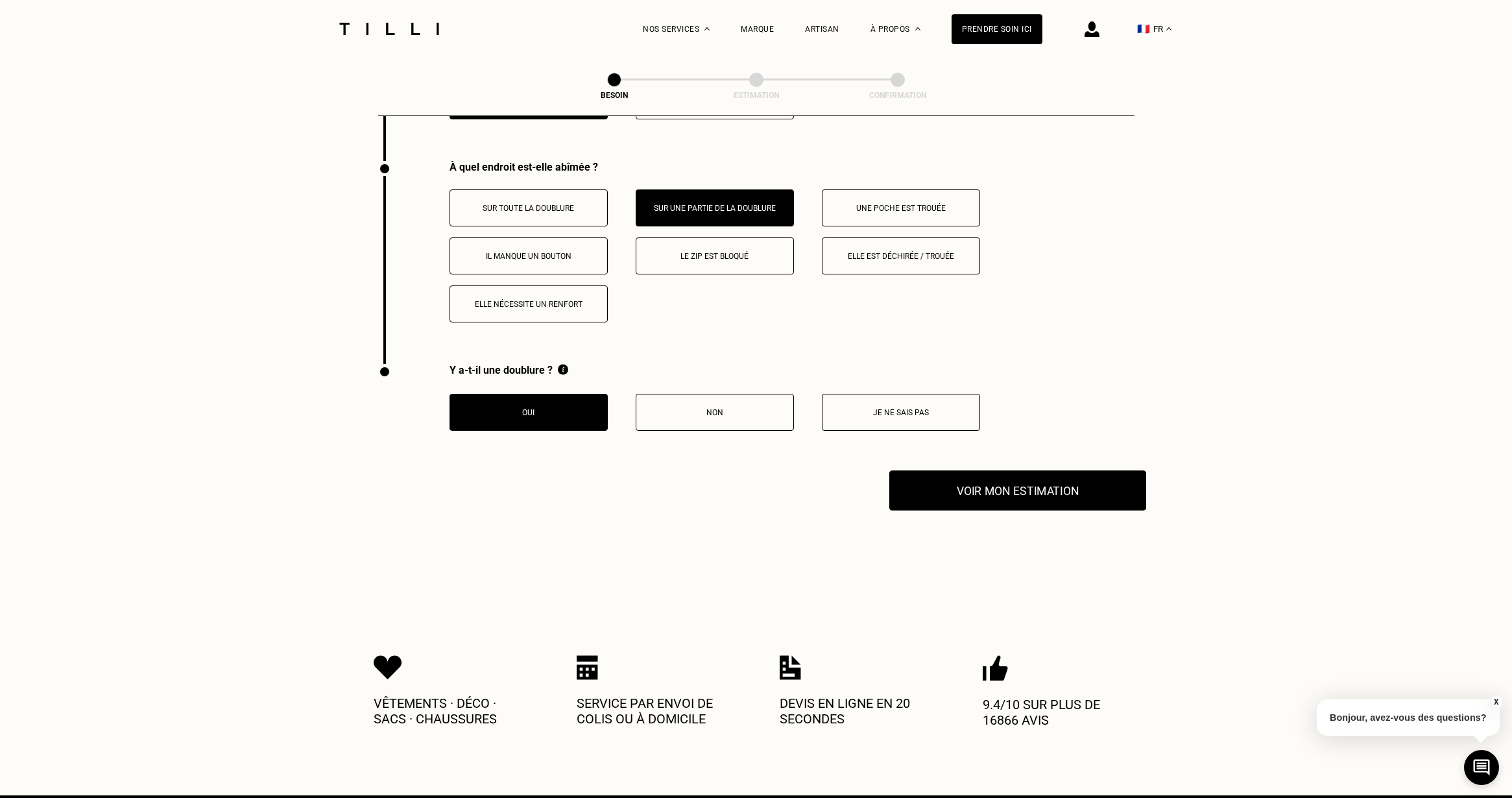
click at [986, 471] on button "Voir mon estimation" at bounding box center [1018, 490] width 257 height 40
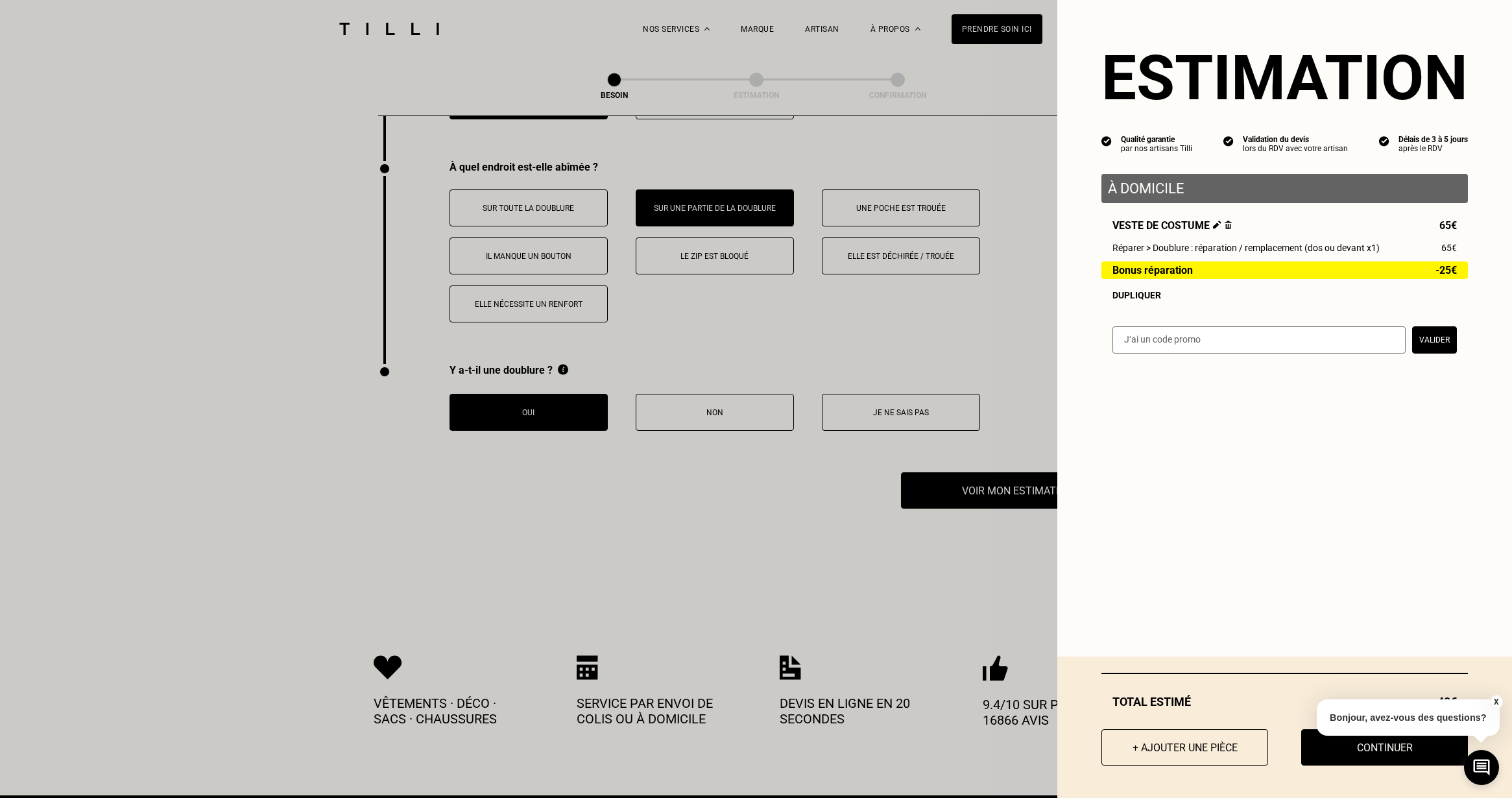
scroll to position [1901, 0]
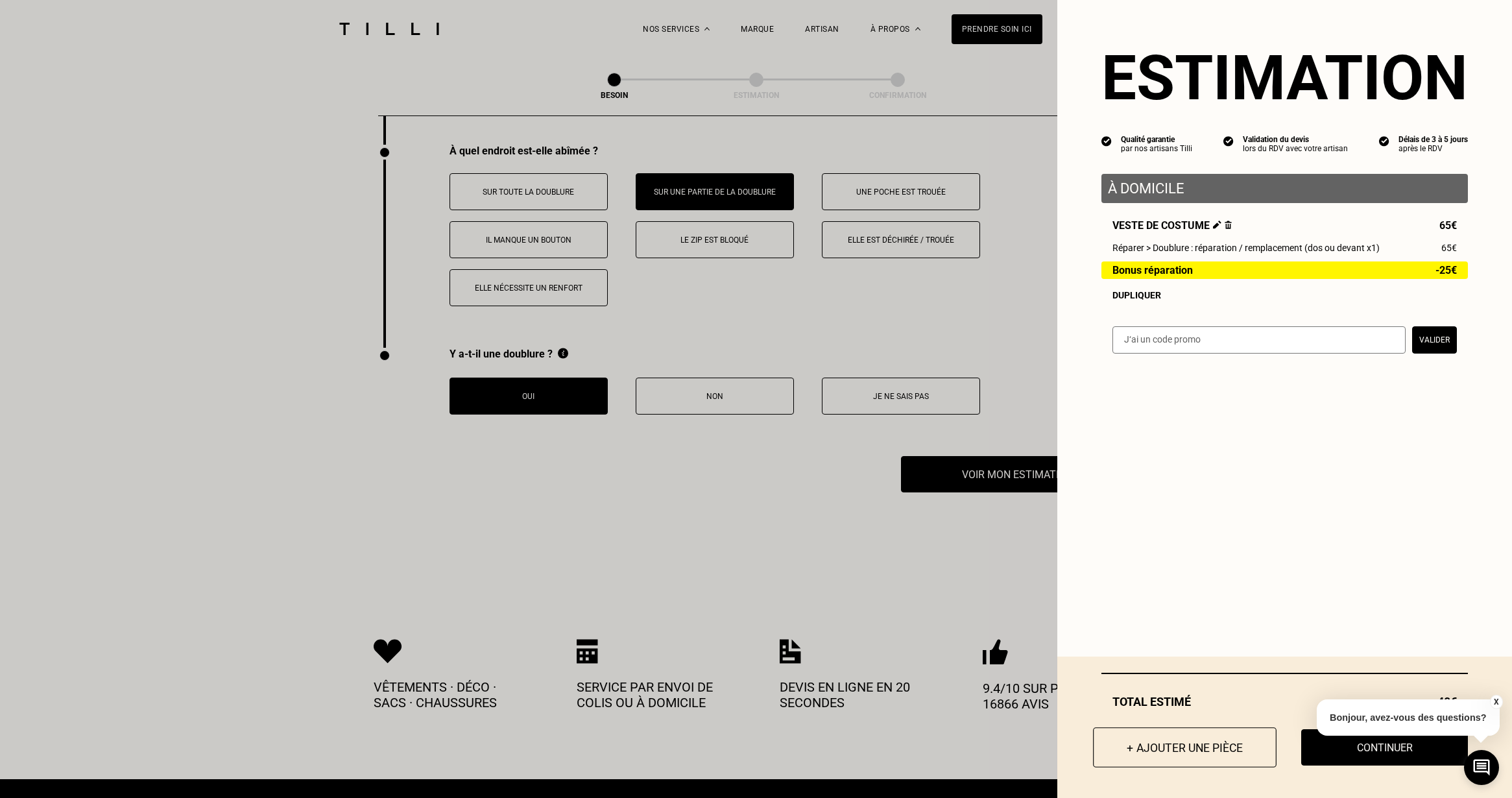
click at [1154, 758] on button "+ Ajouter une pièce" at bounding box center [1185, 747] width 184 height 40
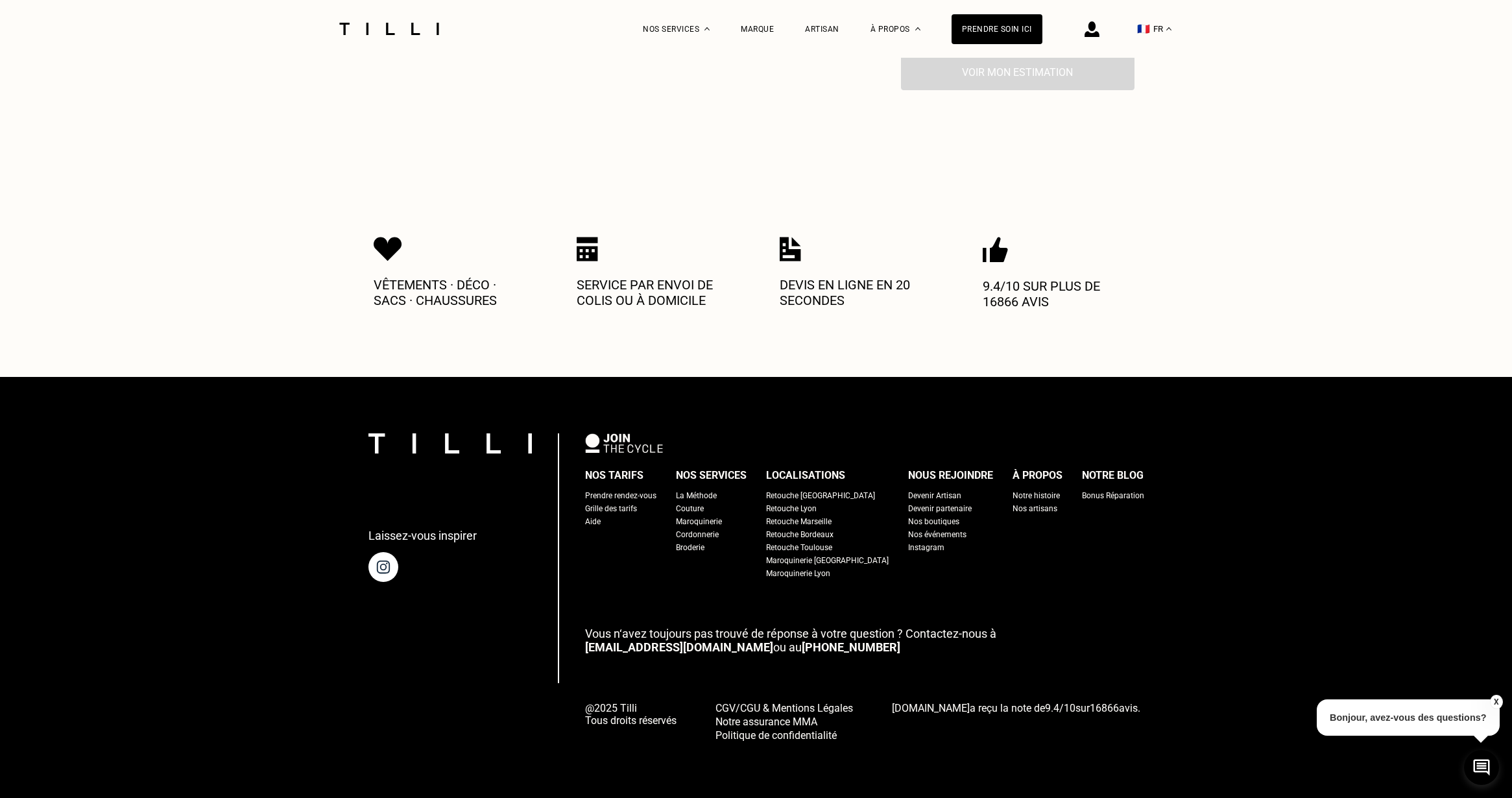
scroll to position [0, 0]
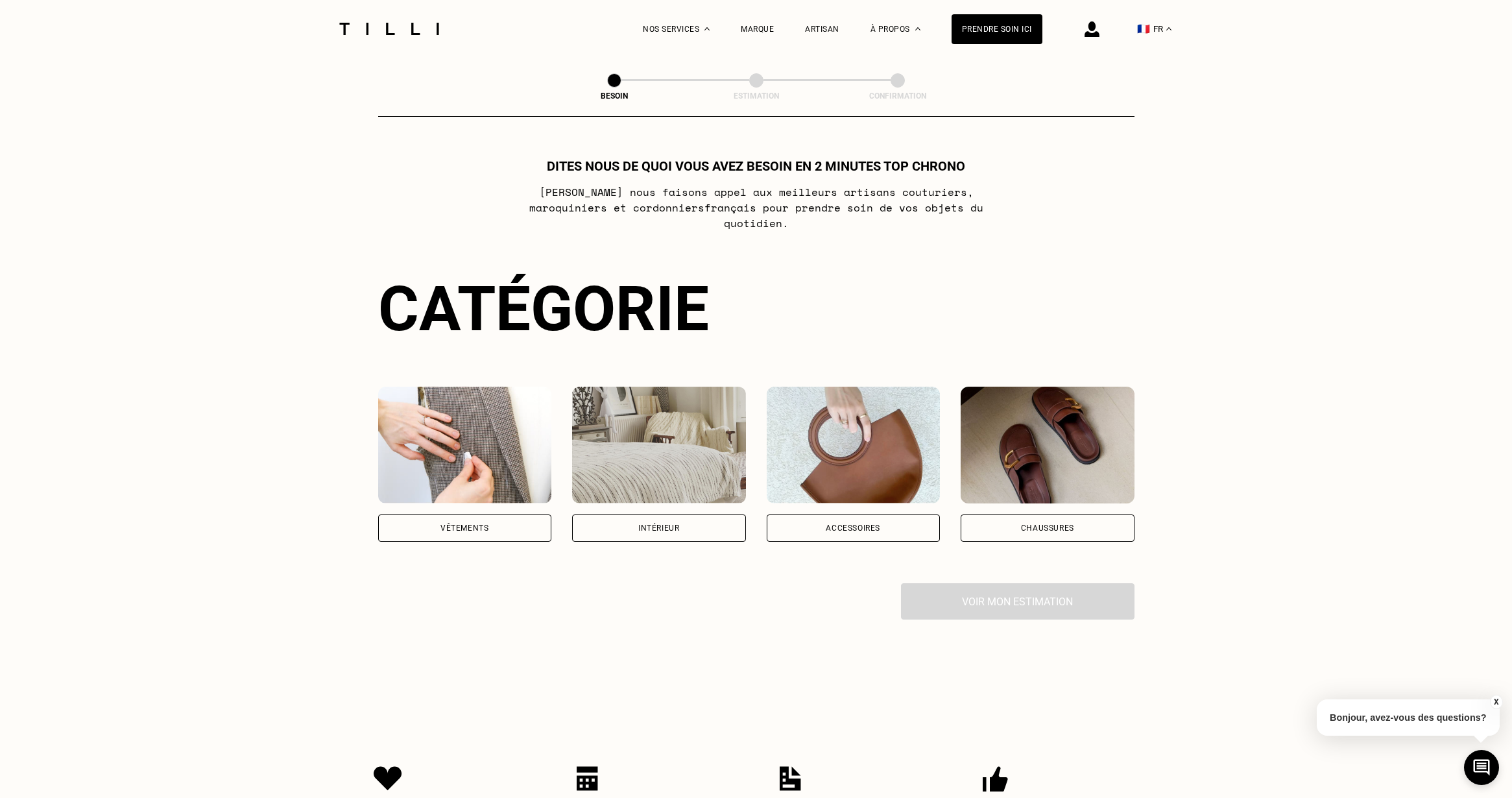
click at [484, 444] on img at bounding box center [464, 445] width 174 height 117
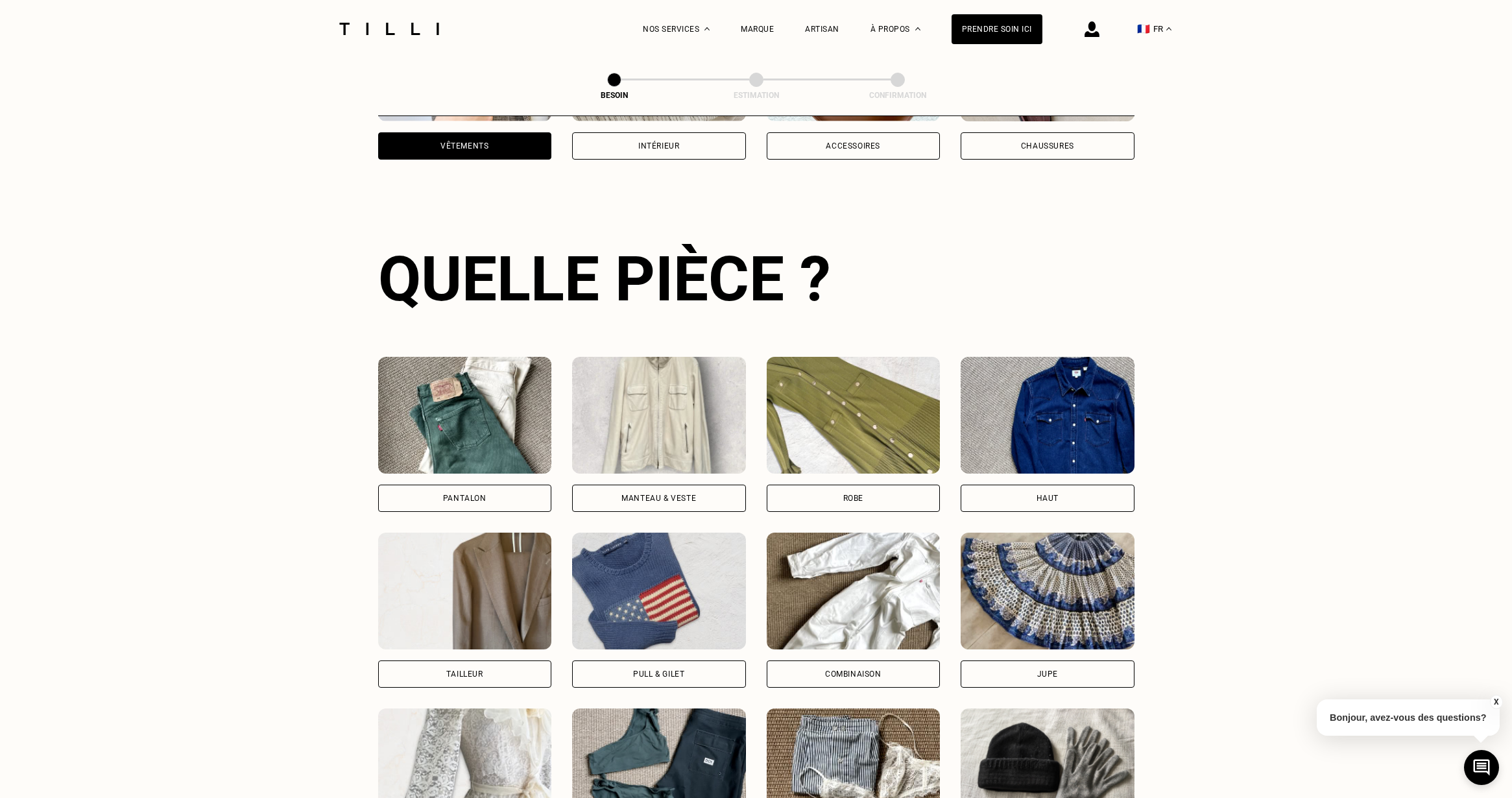
scroll to position [423, 0]
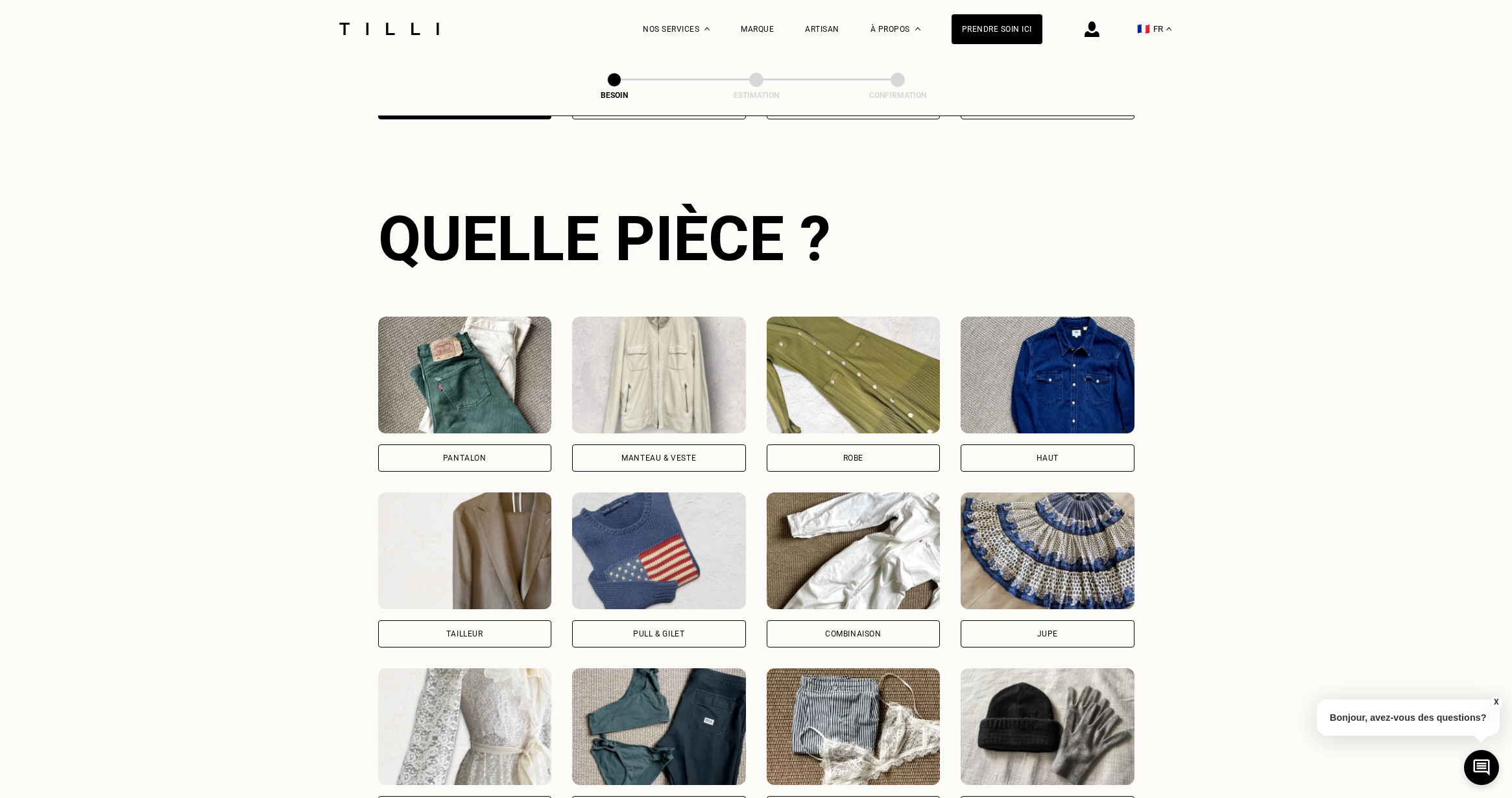
click at [481, 620] on div "Tailleur" at bounding box center [464, 634] width 174 height 28
select select "FR"
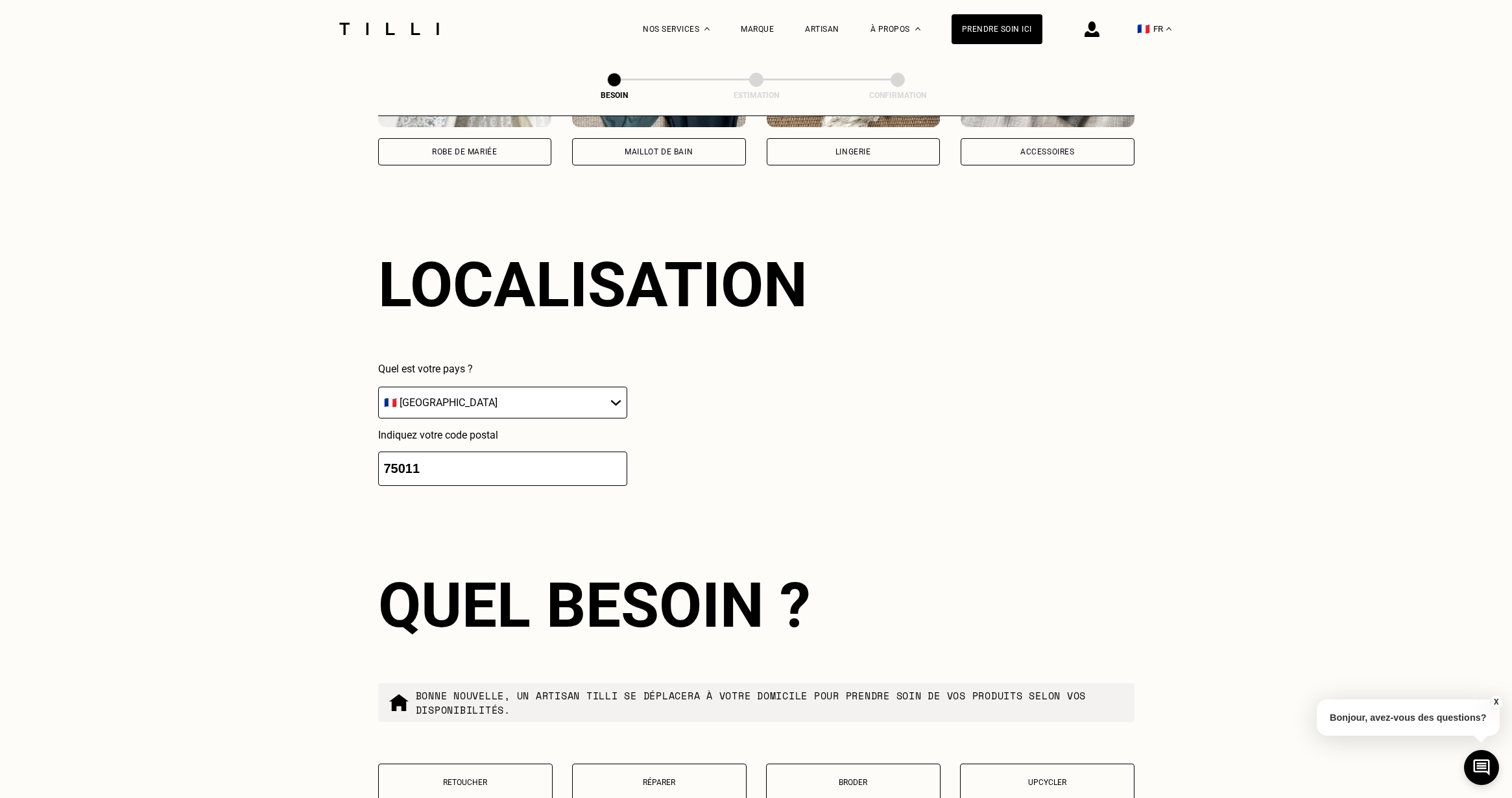
scroll to position [1127, 0]
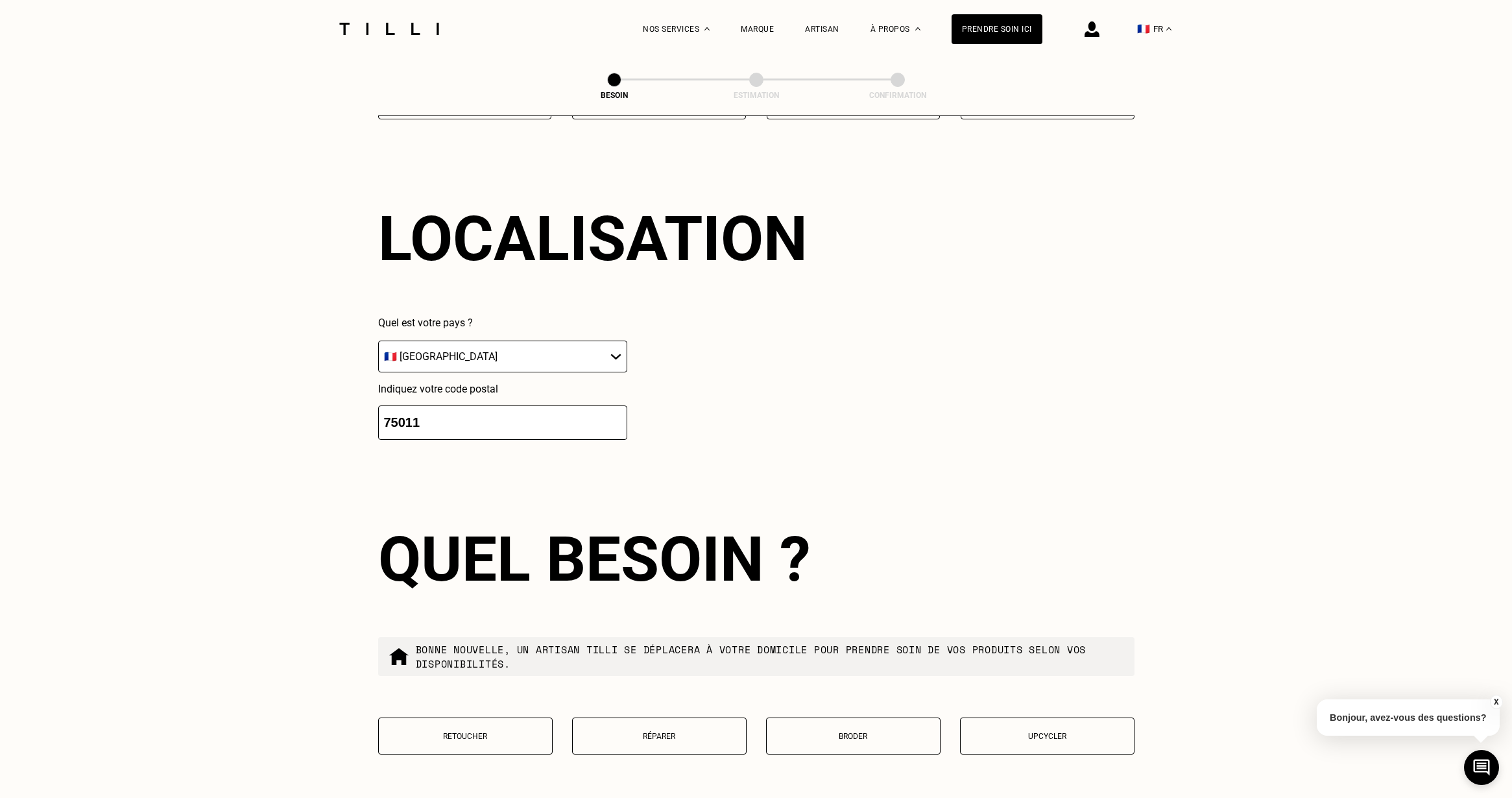
click at [525, 718] on button "Retoucher" at bounding box center [465, 736] width 174 height 37
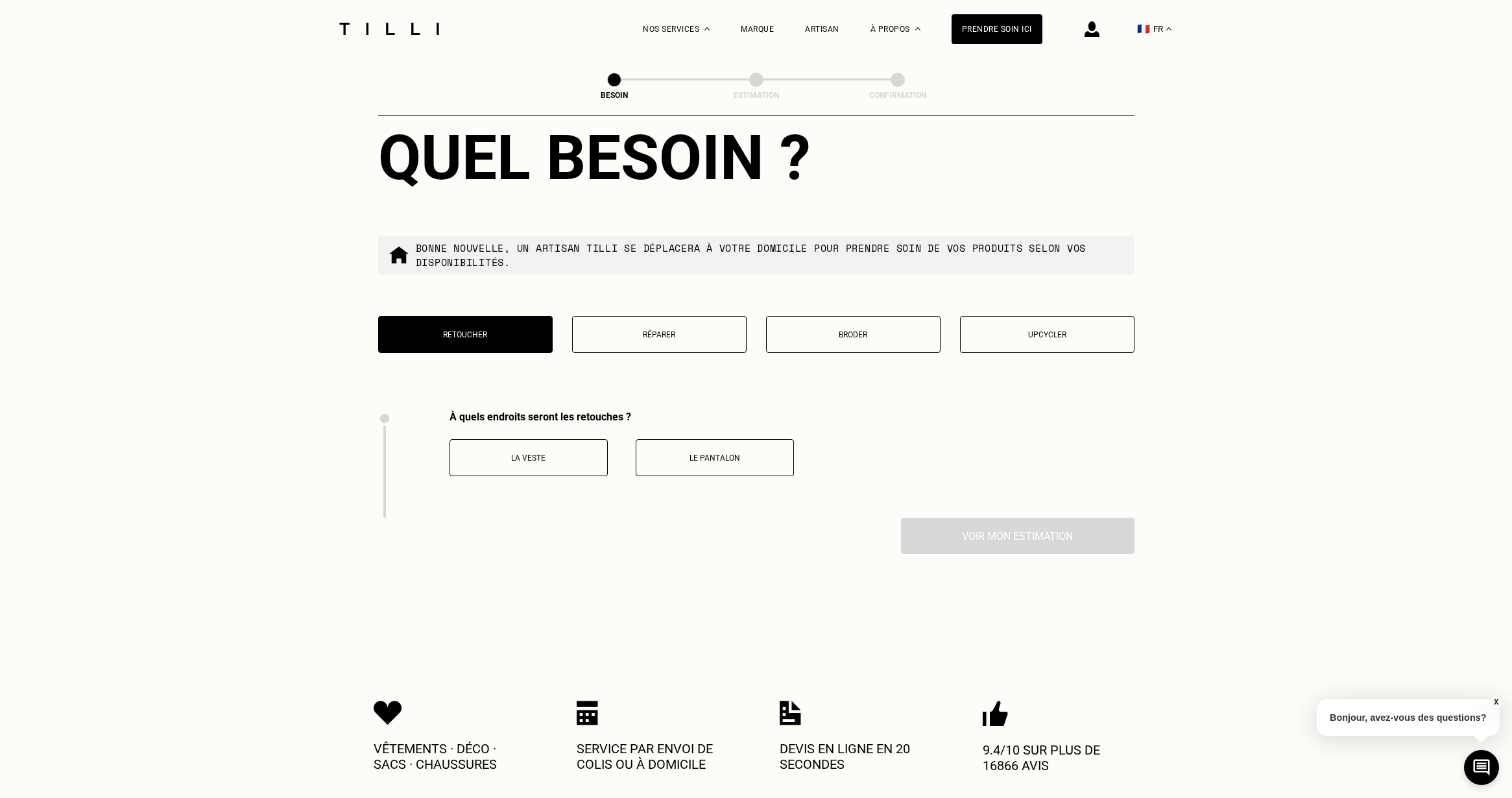
scroll to position [1778, 0]
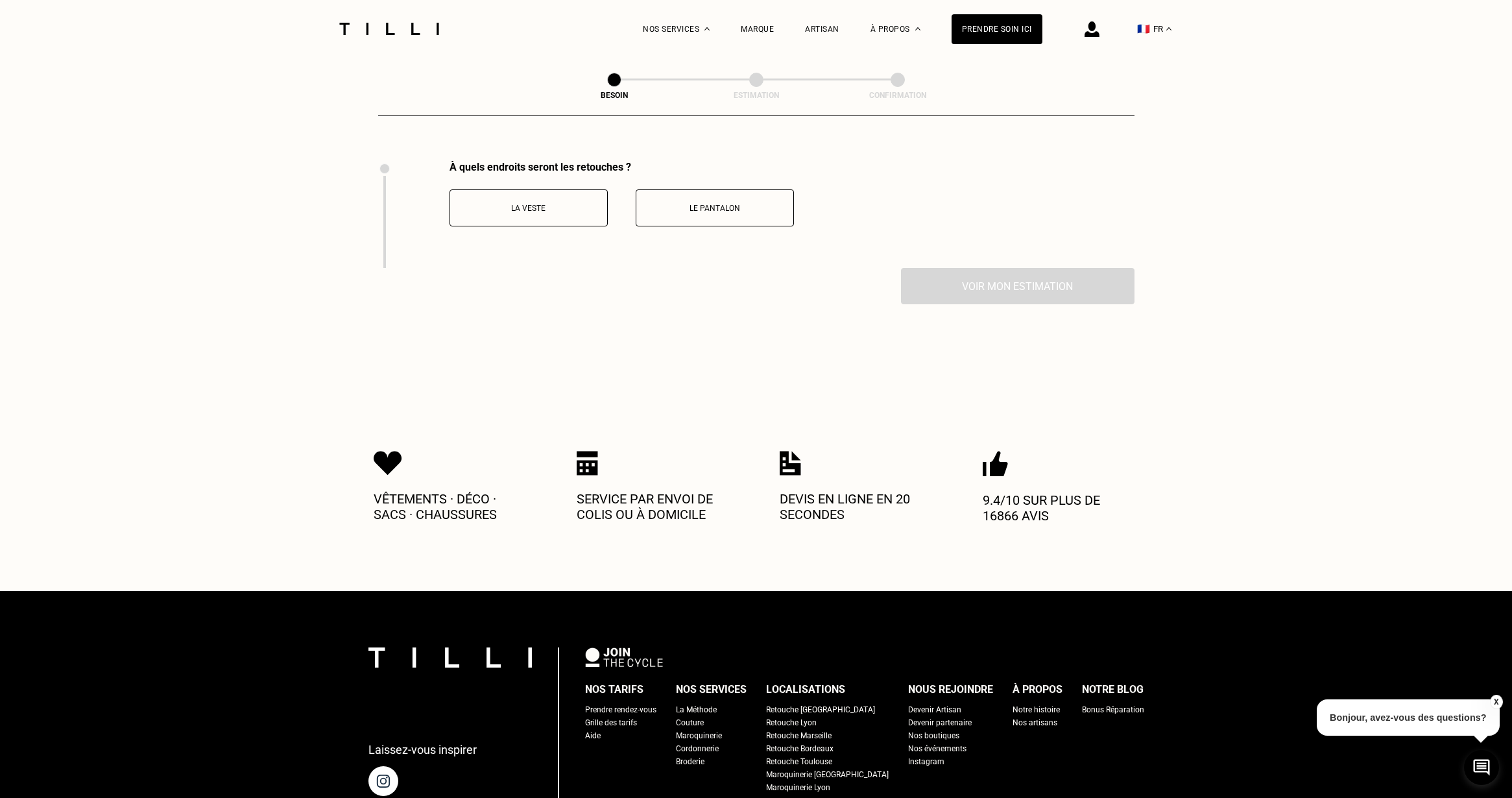
click at [559, 190] on button "La veste" at bounding box center [528, 208] width 158 height 37
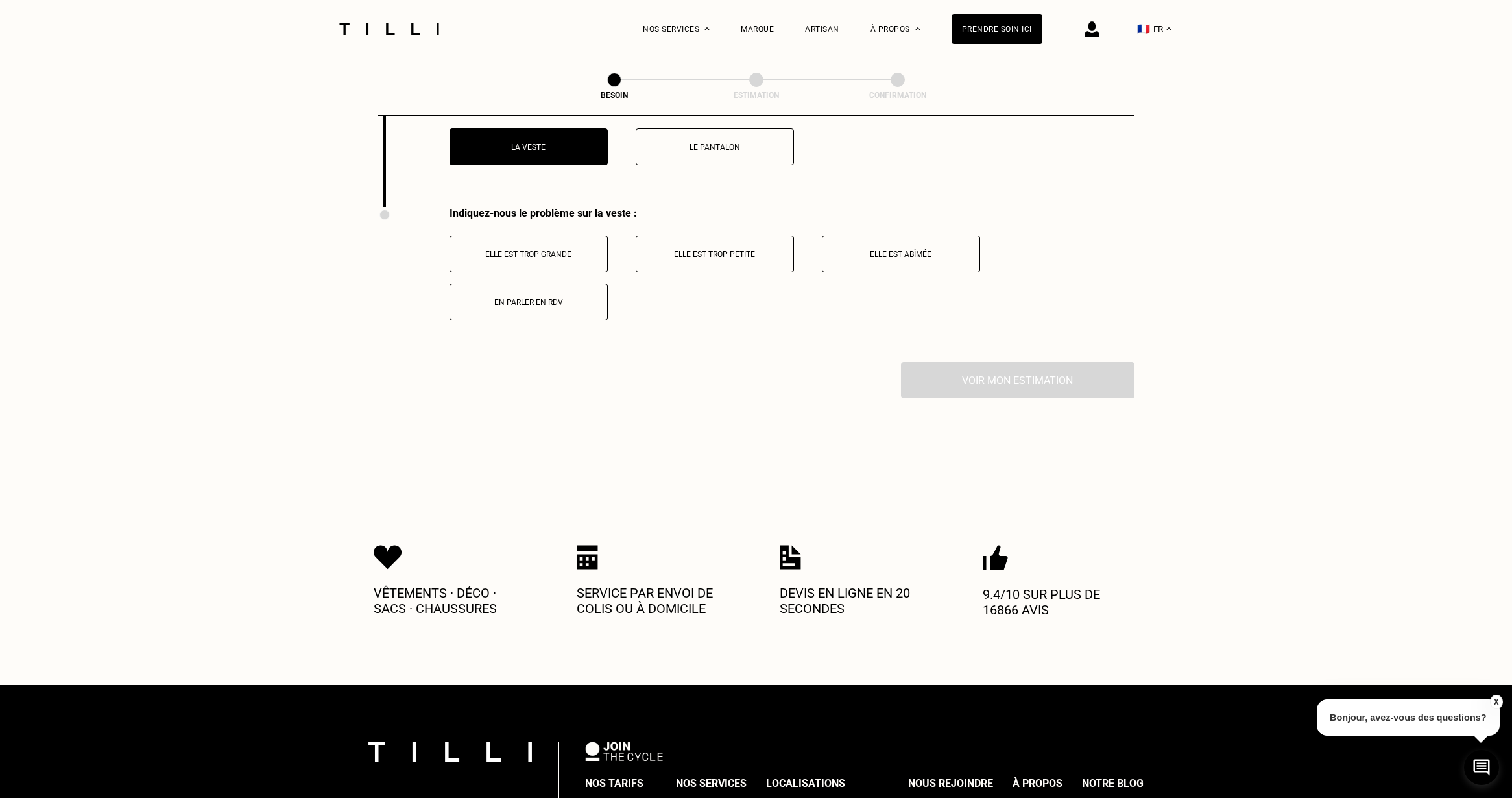
scroll to position [1885, 0]
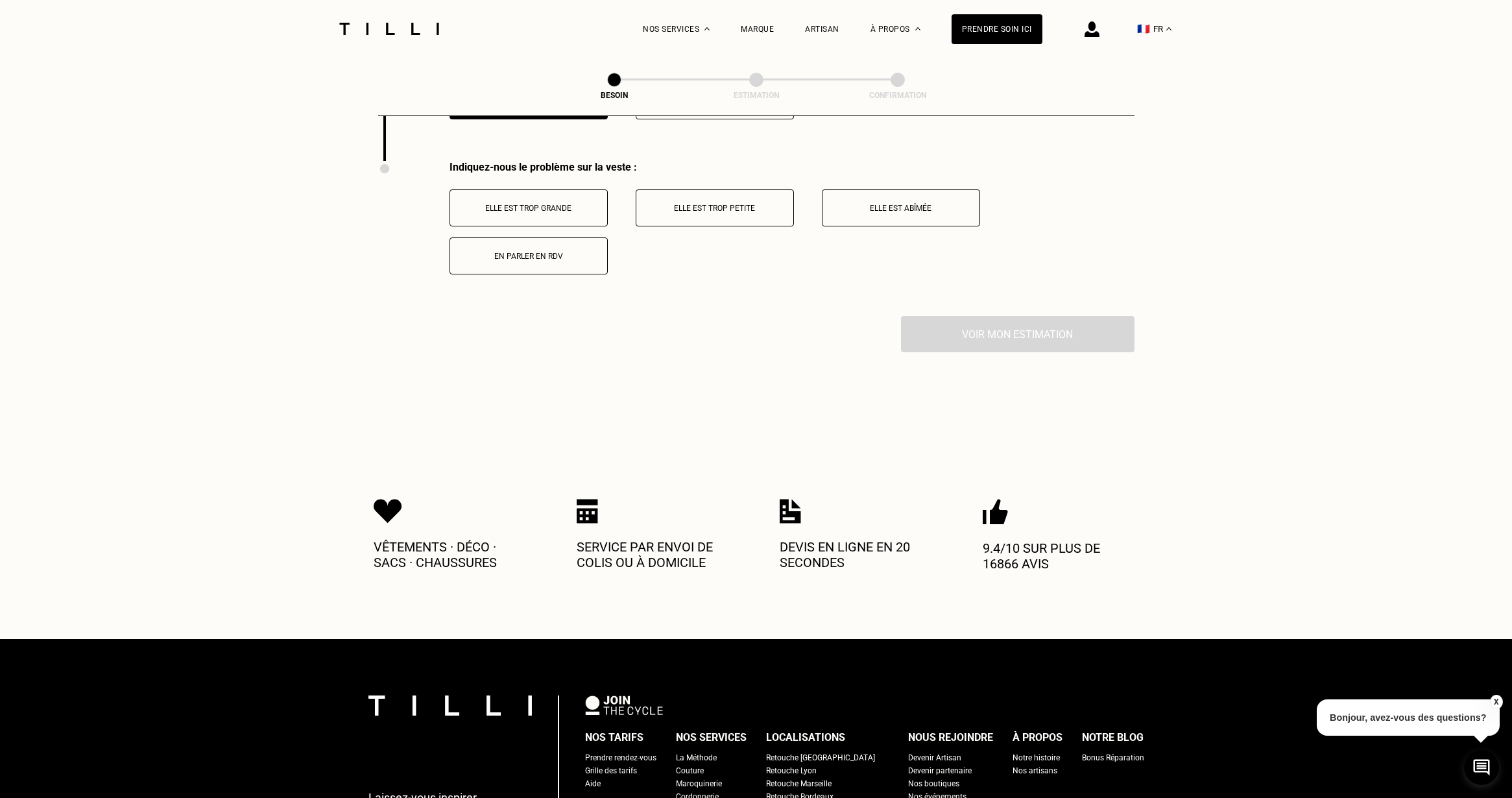
click at [588, 201] on button "Elle est trop grande" at bounding box center [528, 208] width 158 height 37
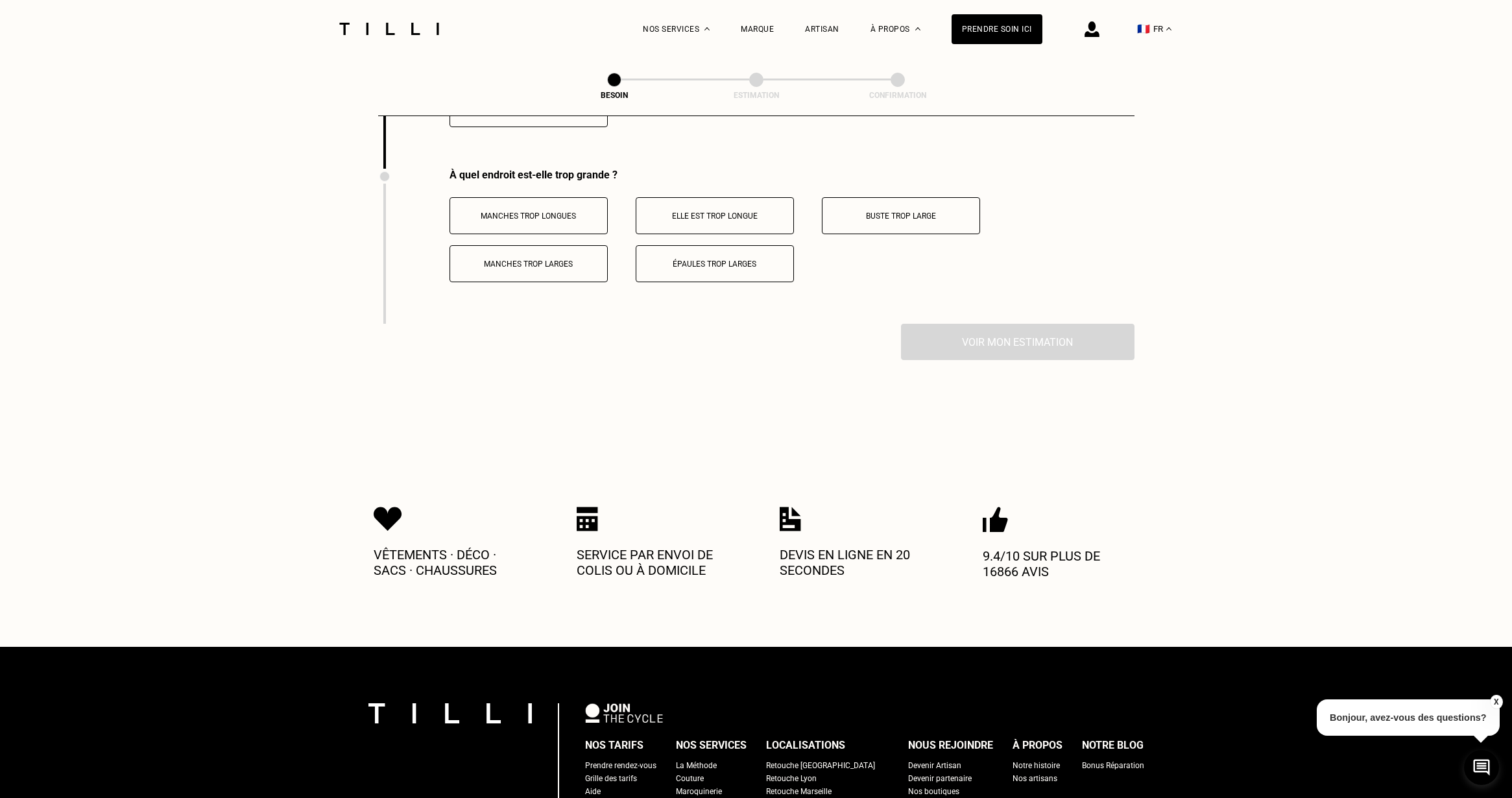
scroll to position [2040, 0]
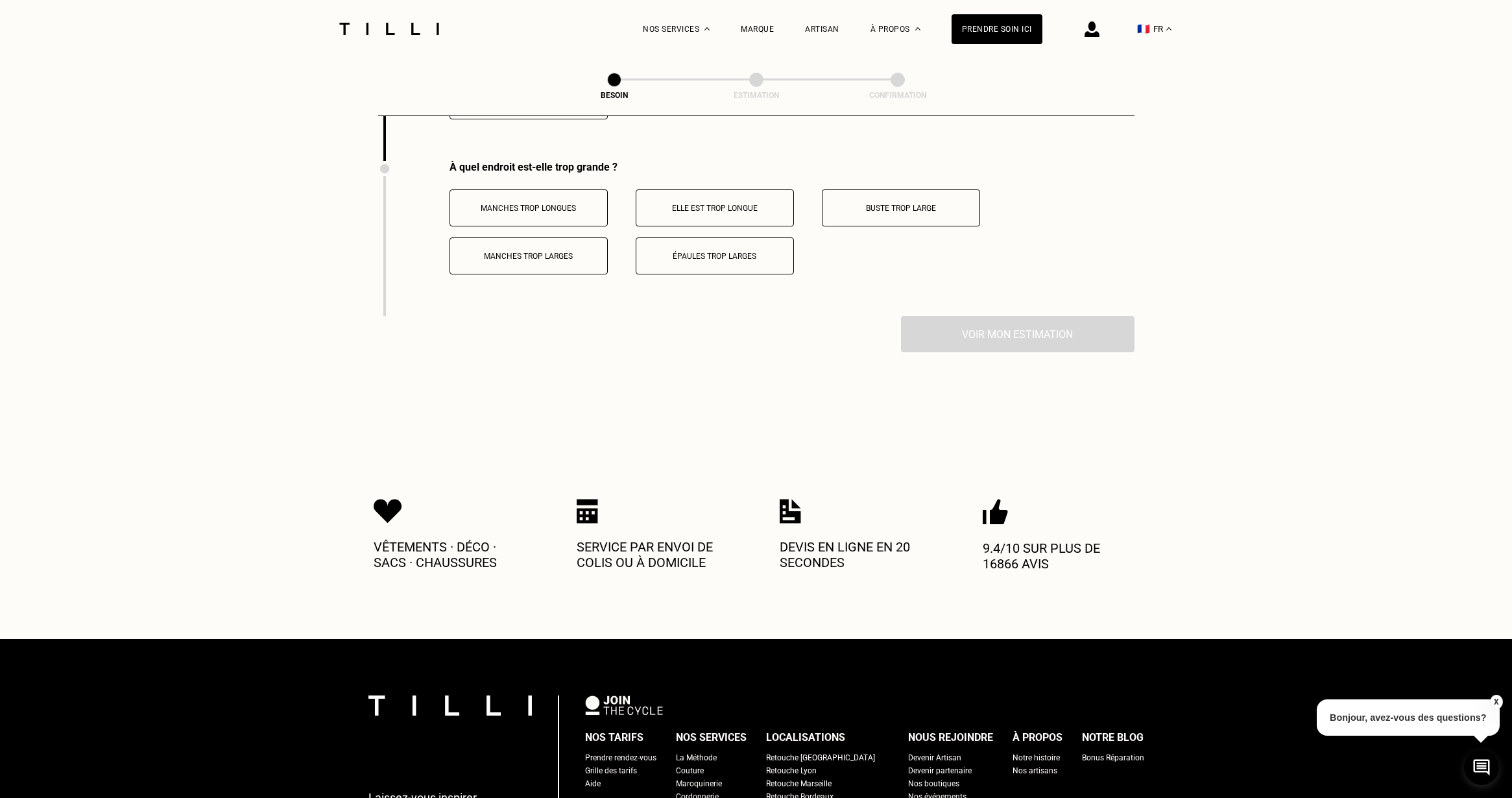
click at [574, 205] on button "Manches trop longues" at bounding box center [528, 208] width 158 height 37
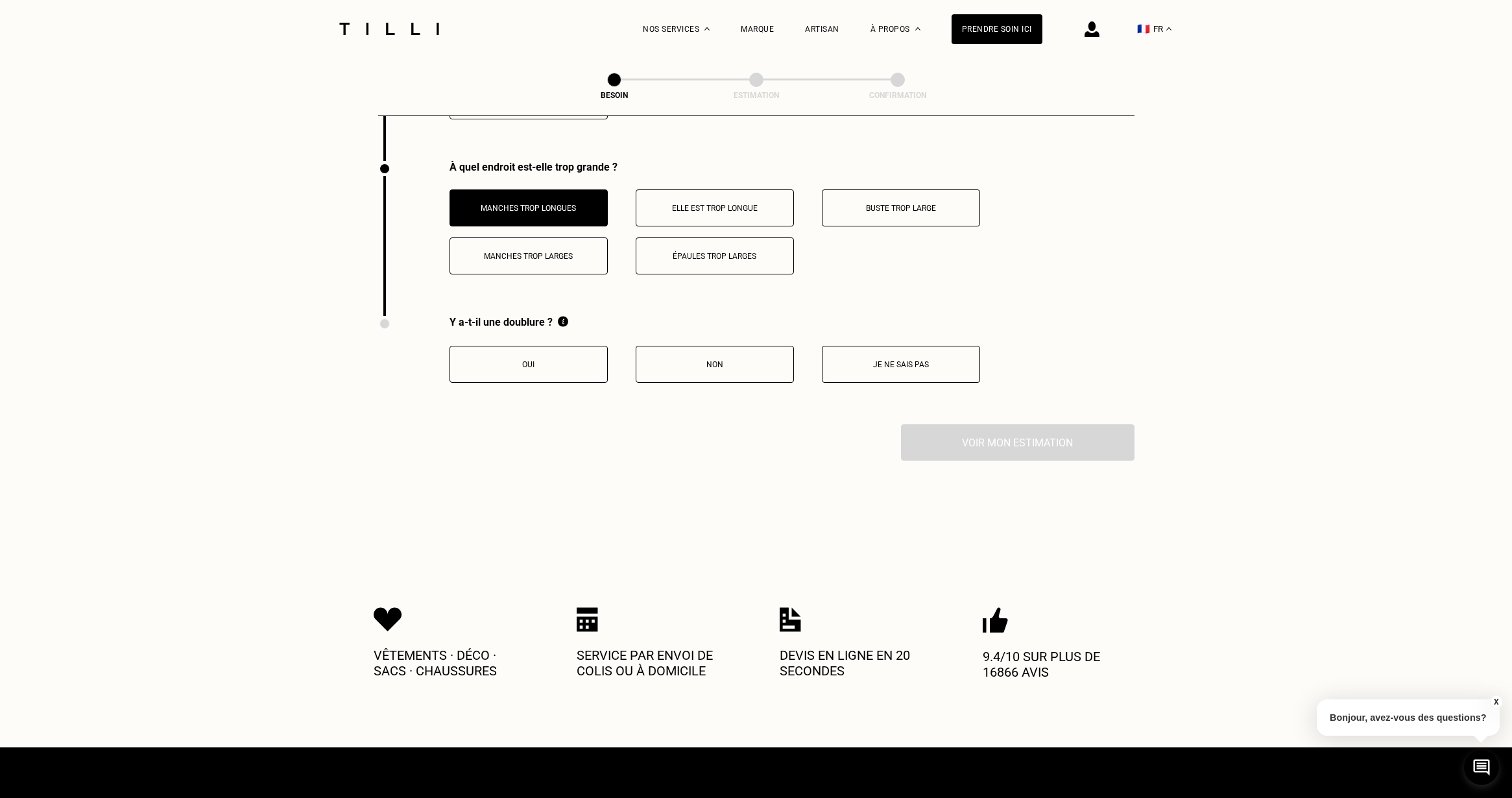
click at [680, 354] on button "Non" at bounding box center [714, 364] width 158 height 37
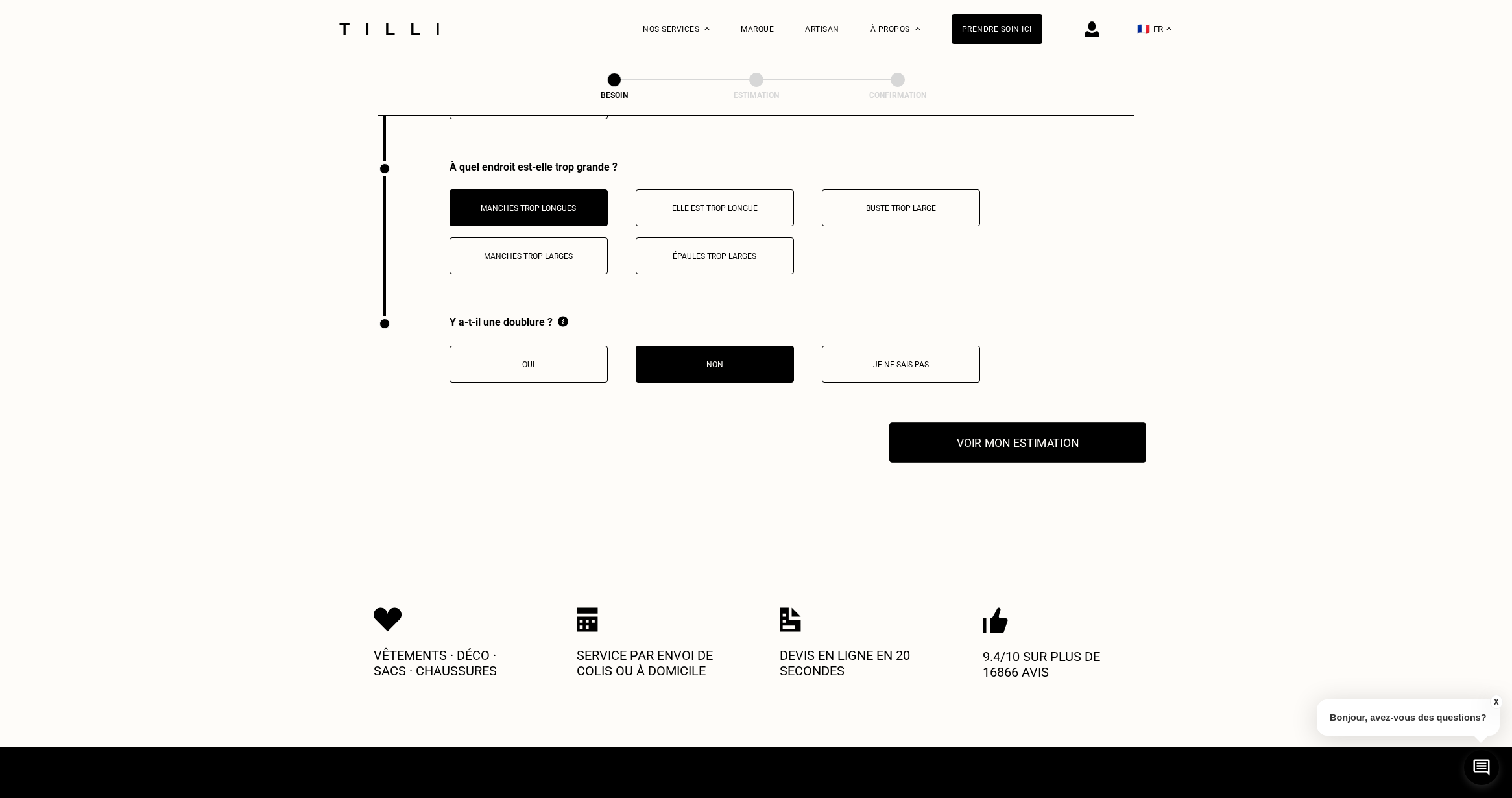
click at [1042, 434] on button "Voir mon estimation" at bounding box center [1018, 442] width 257 height 40
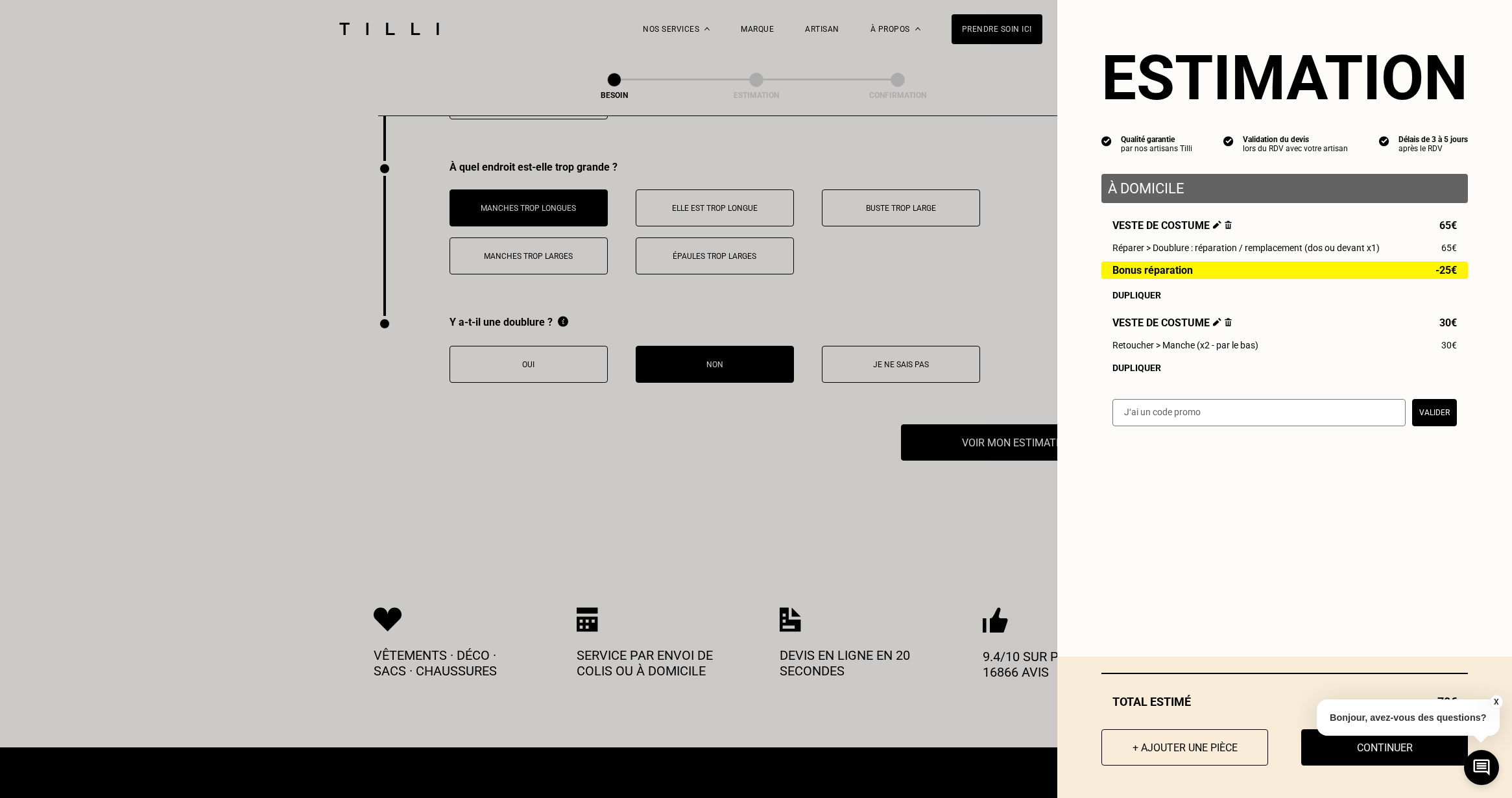
click at [1213, 224] on img at bounding box center [1217, 224] width 9 height 9
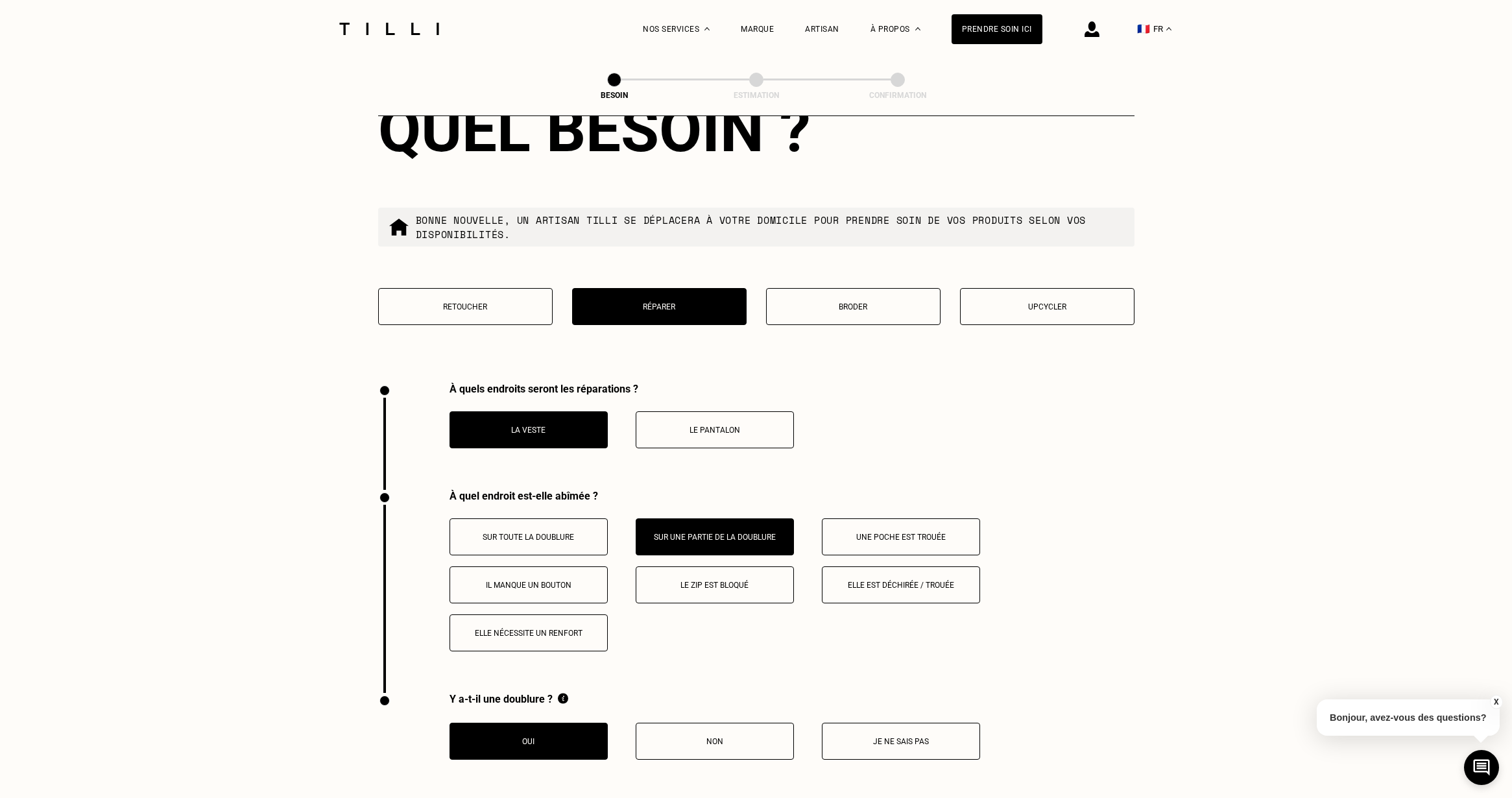
scroll to position [1724, 0]
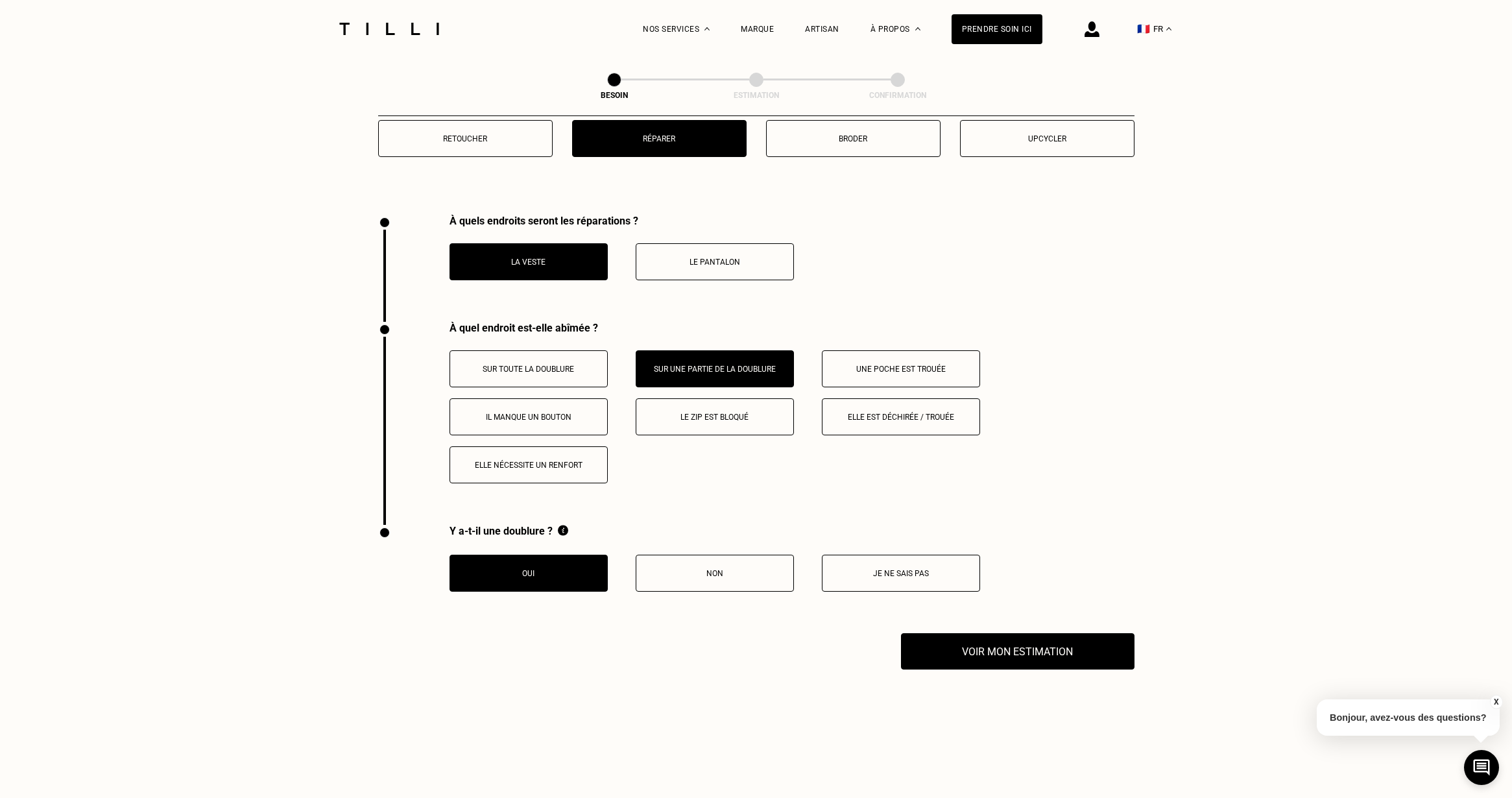
click at [686, 574] on button "Non" at bounding box center [714, 573] width 158 height 37
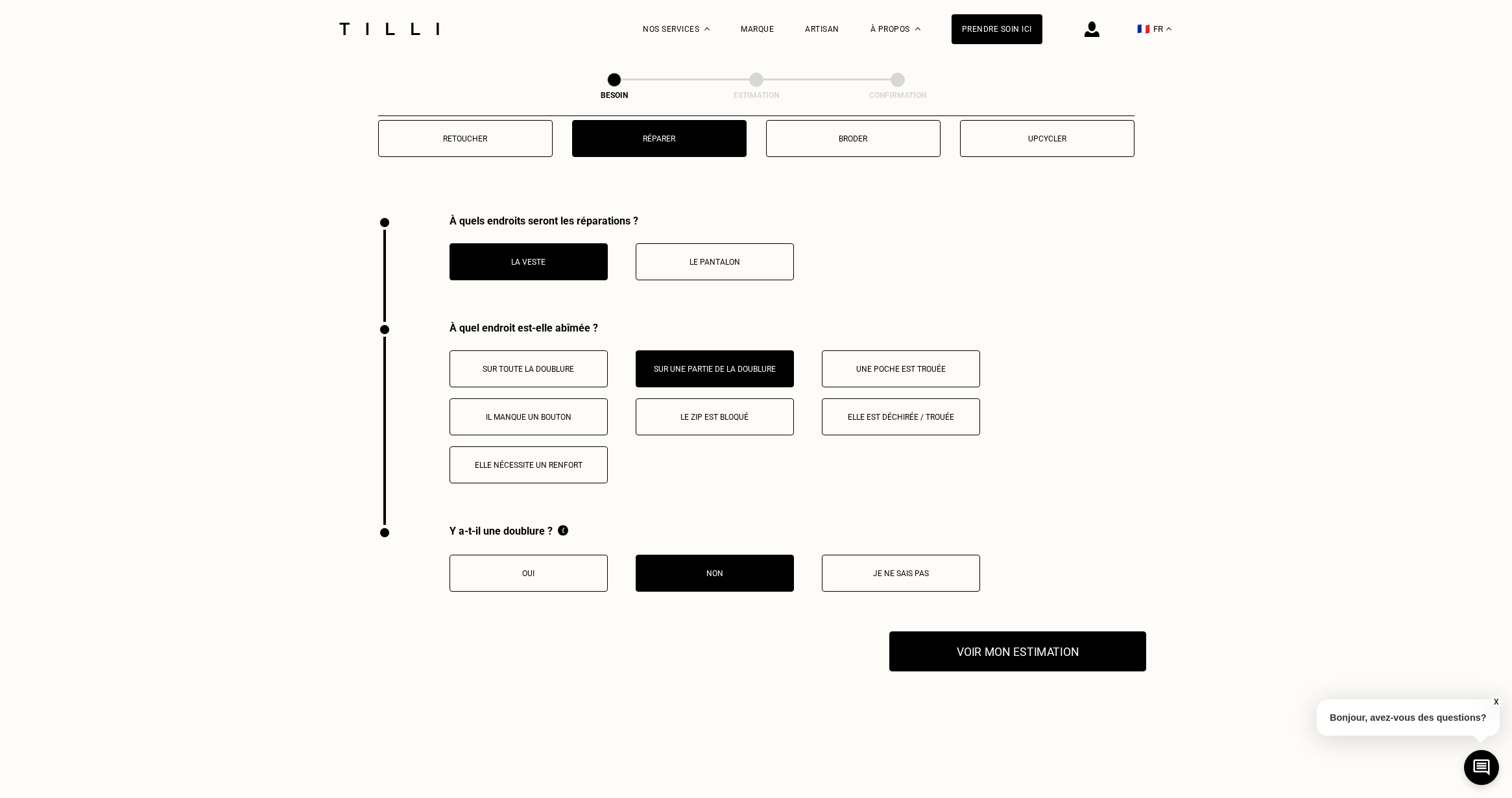
click at [1031, 638] on button "Voir mon estimation" at bounding box center [1018, 651] width 257 height 40
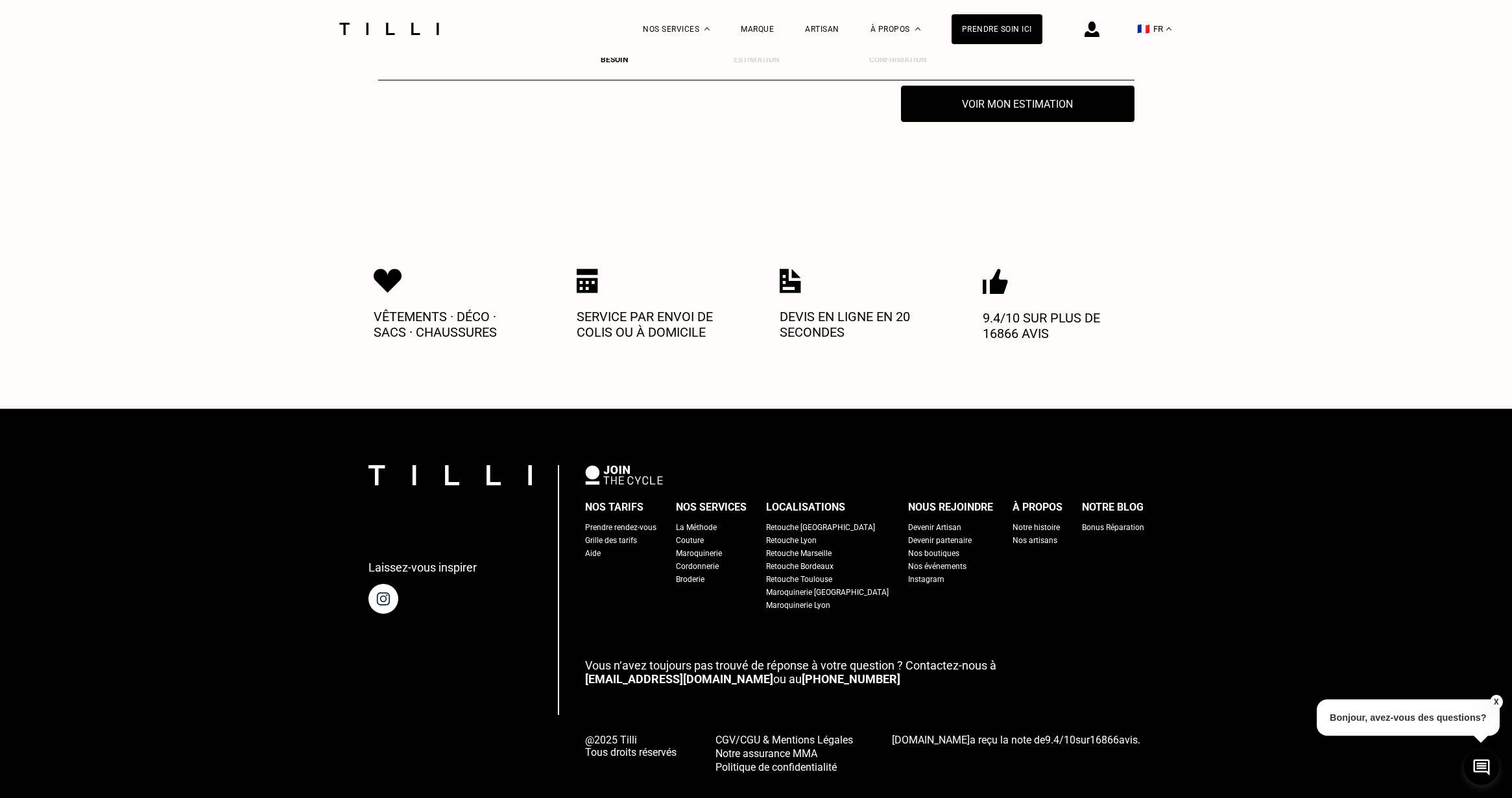
scroll to position [2057, 0]
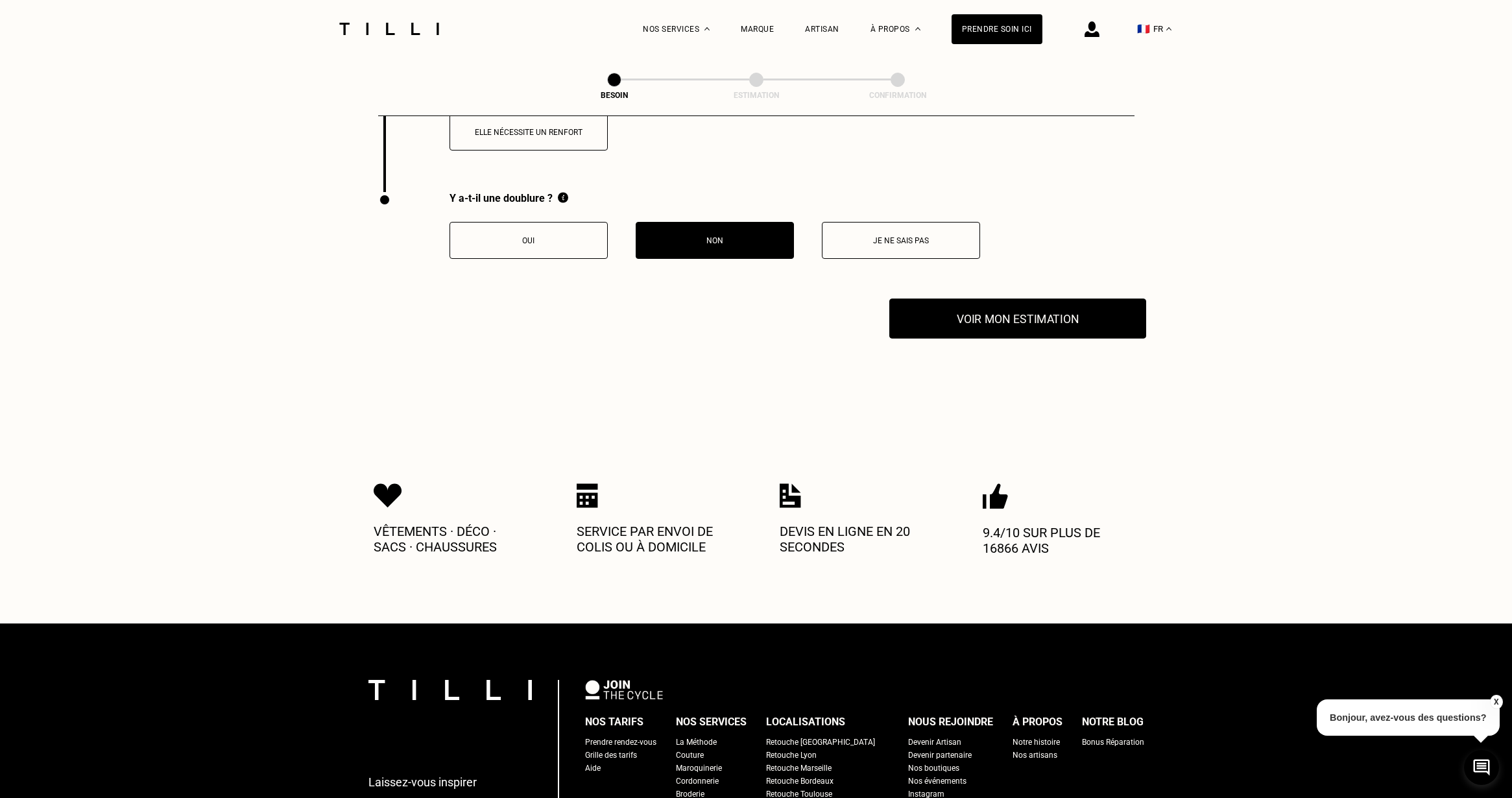
click at [1034, 299] on button "Voir mon estimation" at bounding box center [1018, 318] width 257 height 40
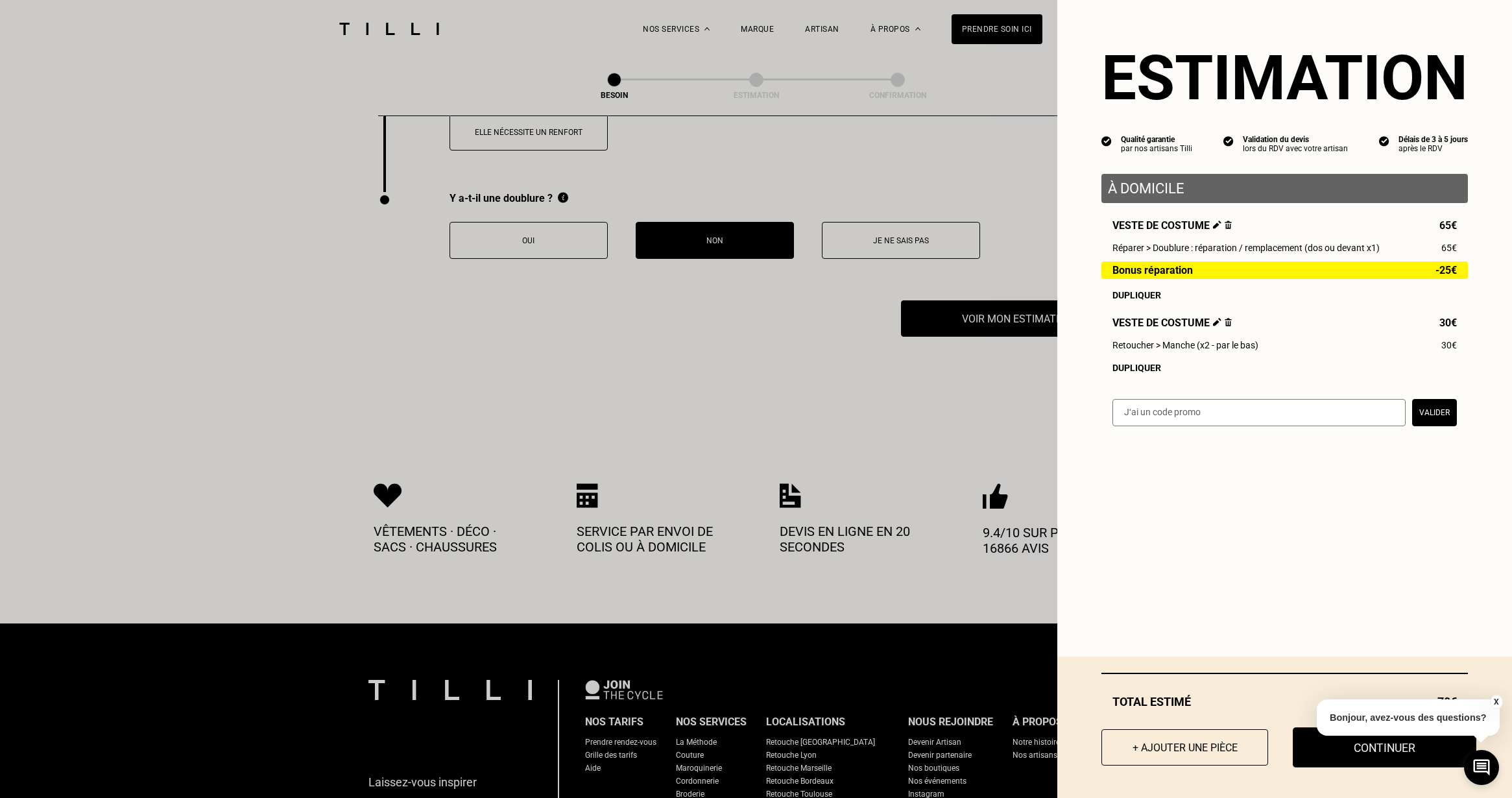
click at [1381, 753] on button "Continuer" at bounding box center [1385, 747] width 184 height 40
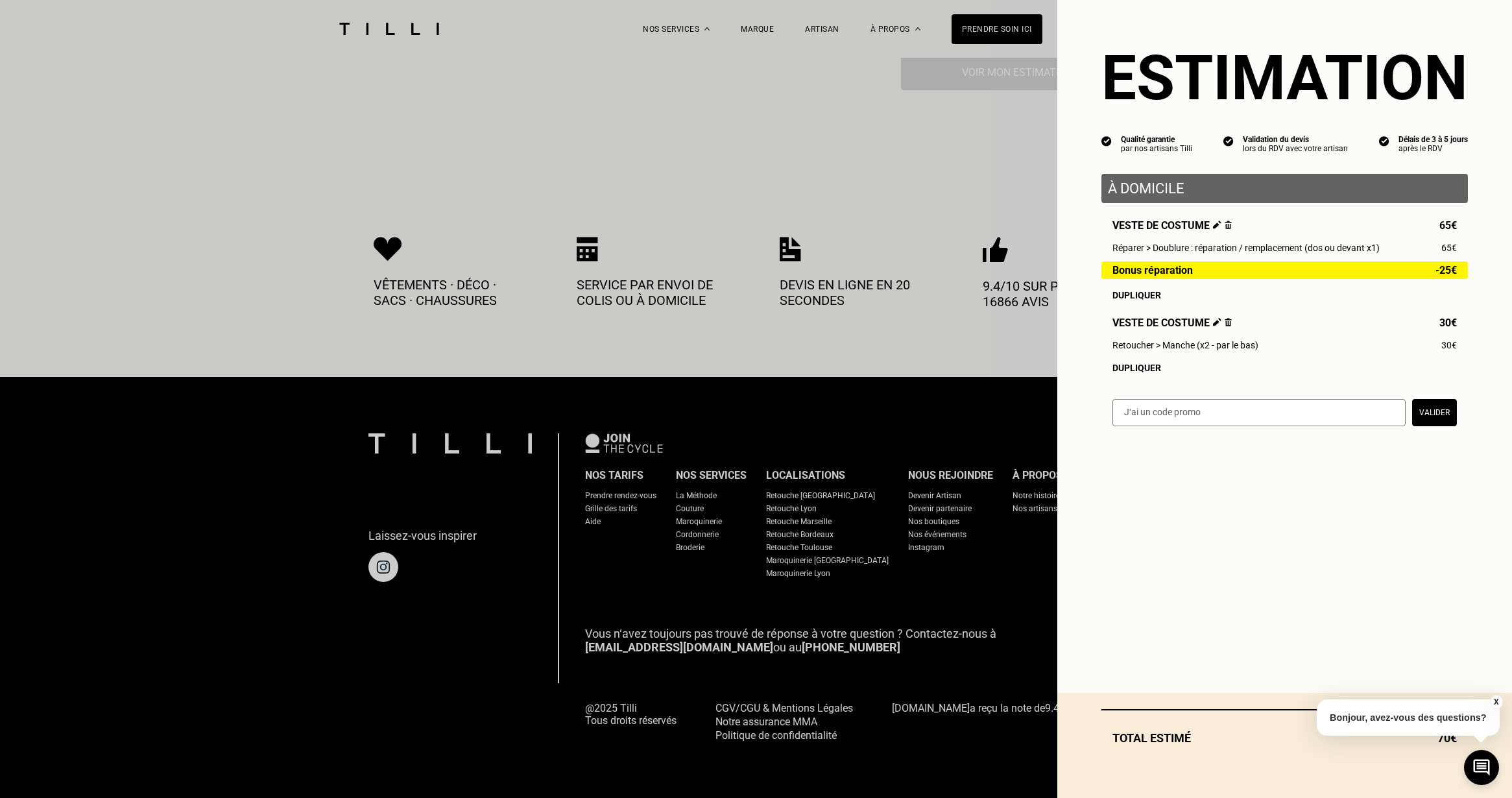
scroll to position [514, 0]
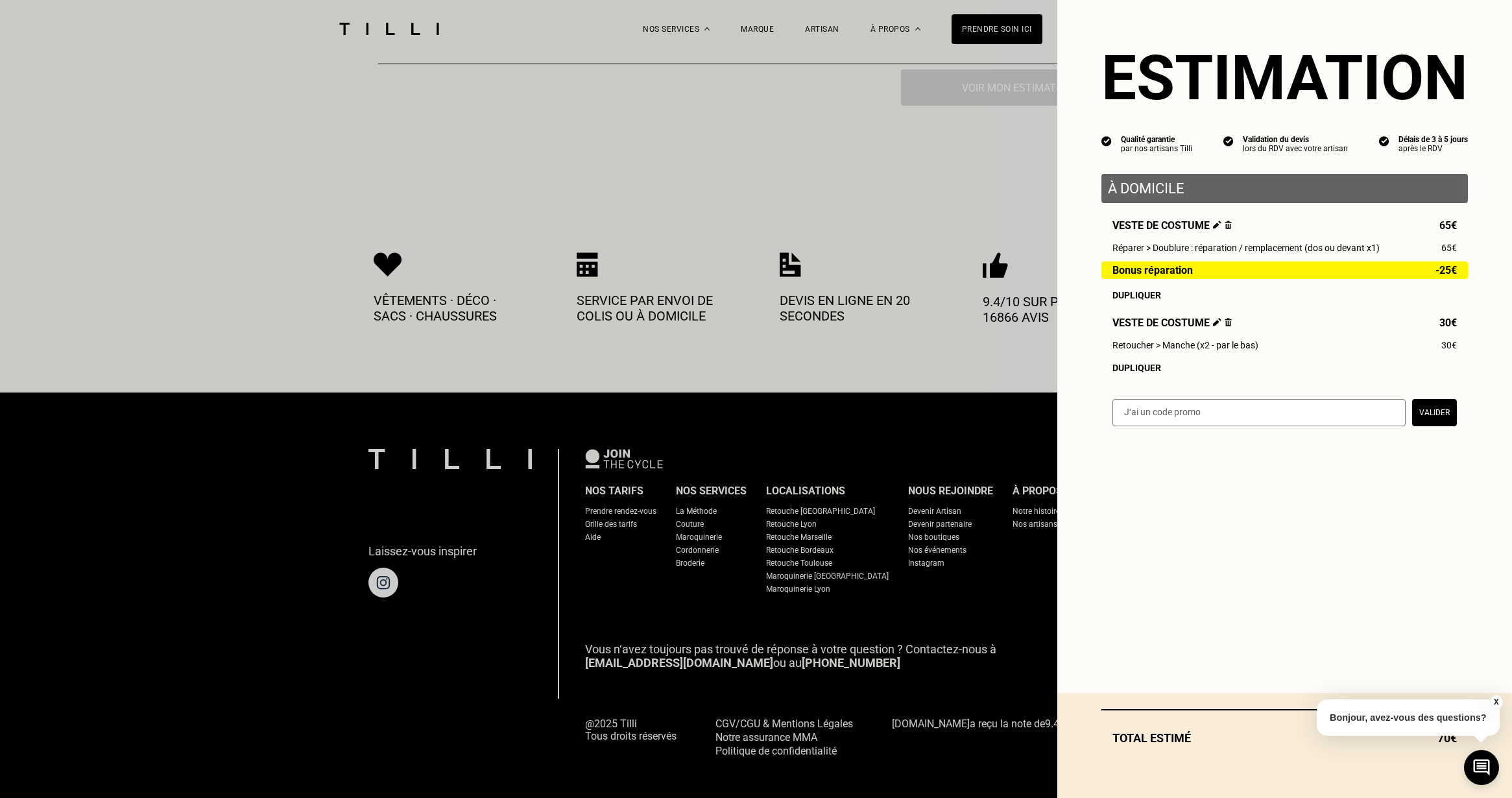
select select "FR"
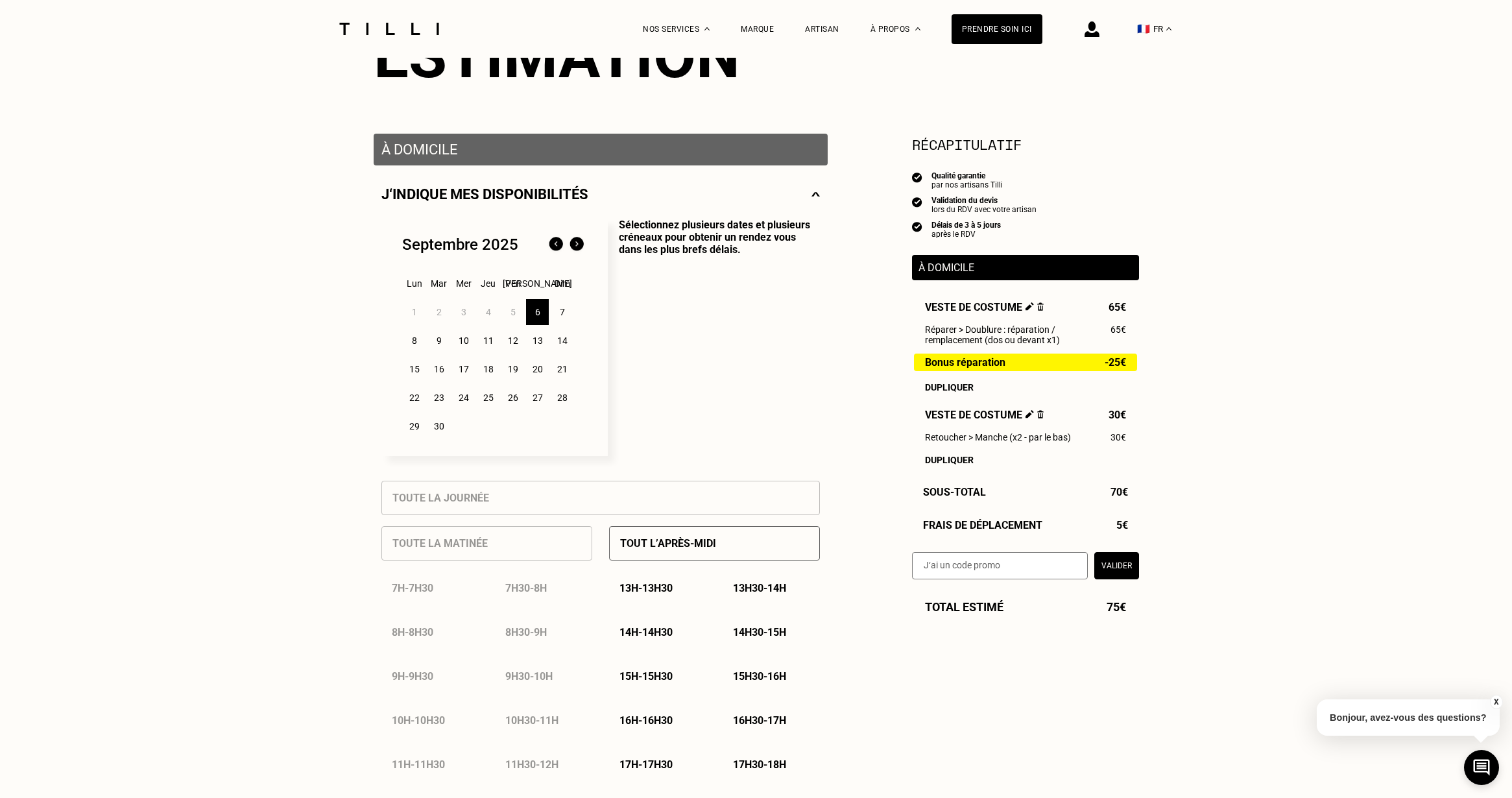
scroll to position [213, 0]
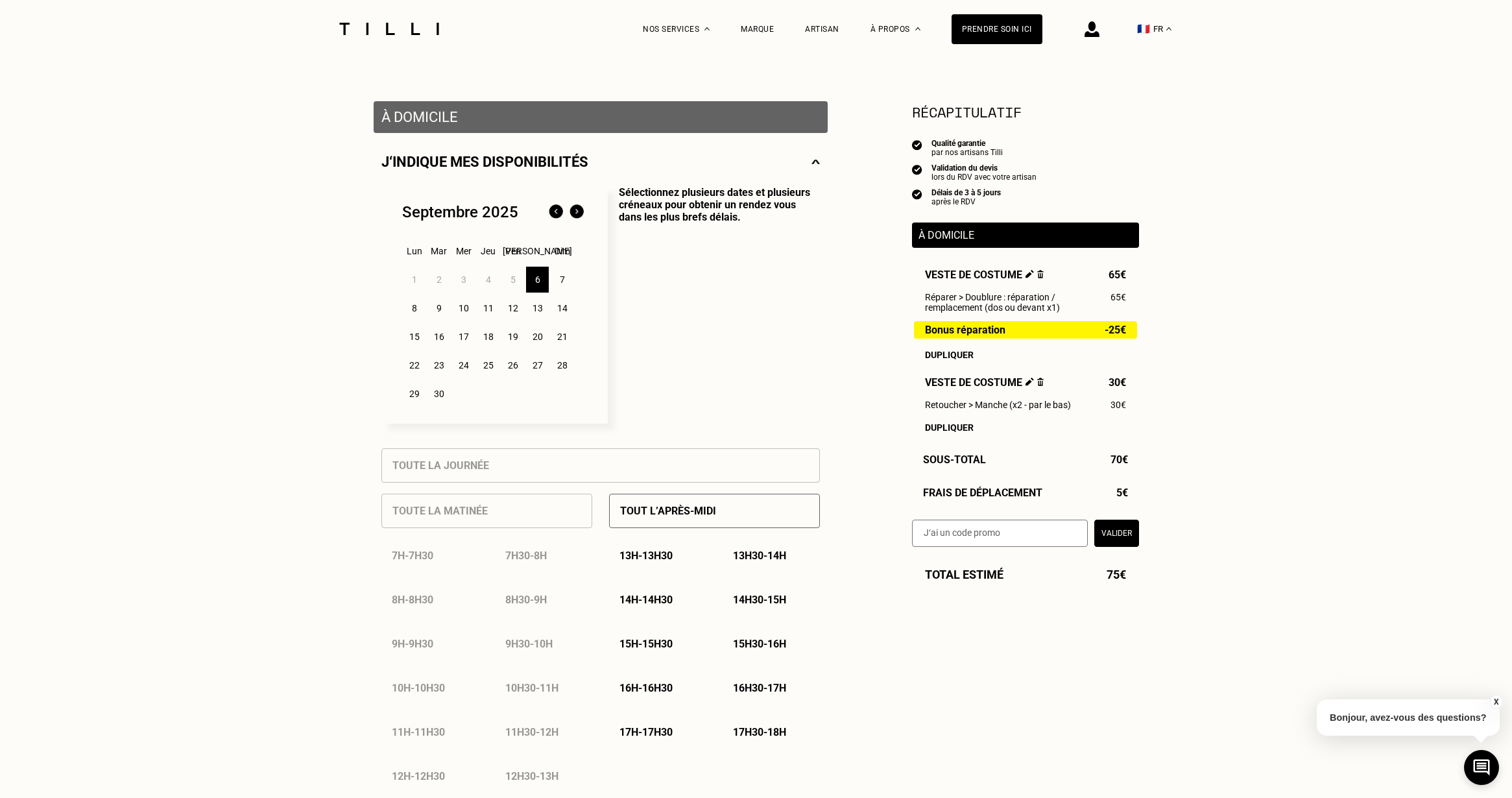
click at [652, 597] on p "14h - 14h30" at bounding box center [645, 600] width 53 height 12
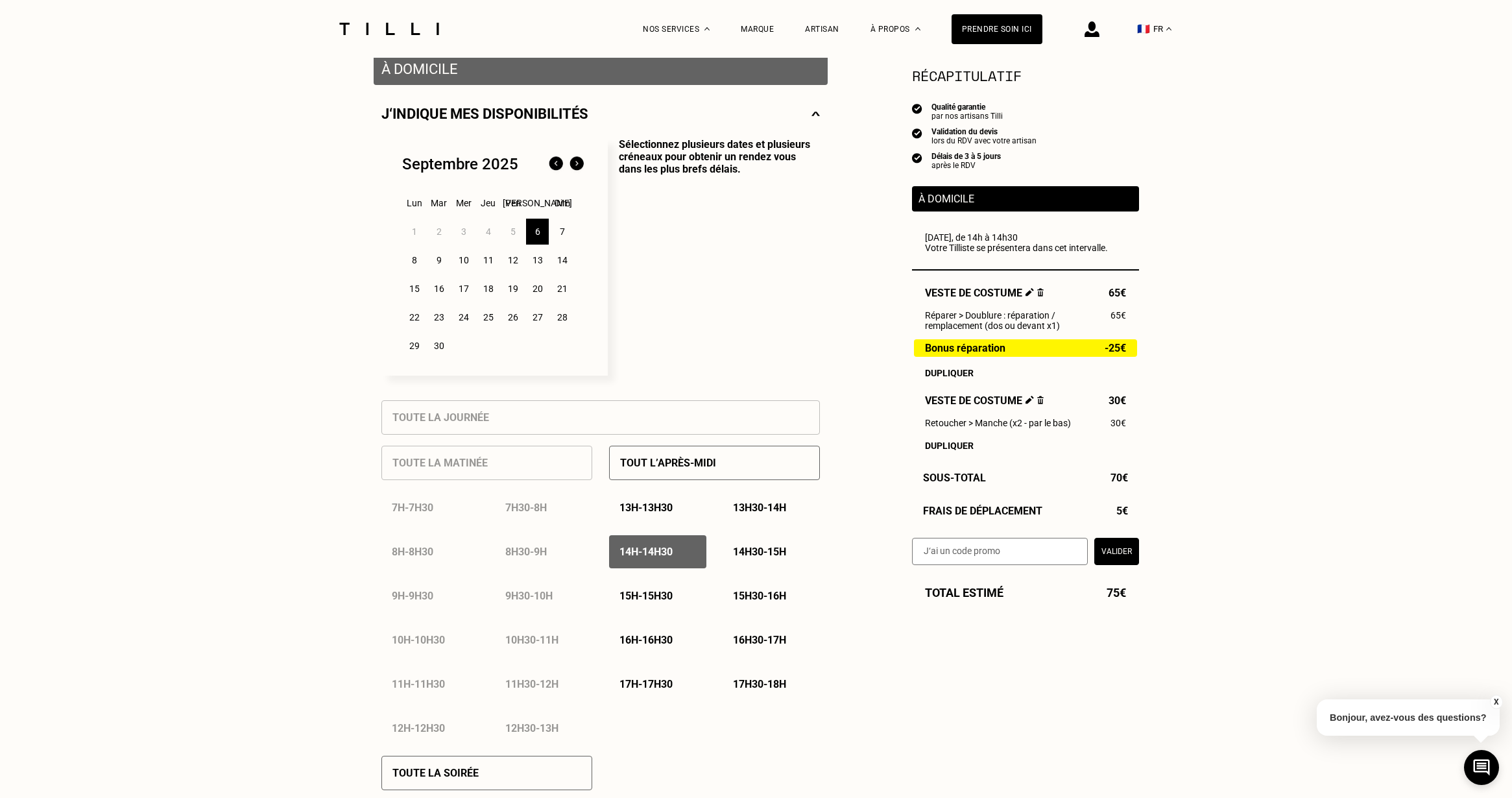
scroll to position [0, 0]
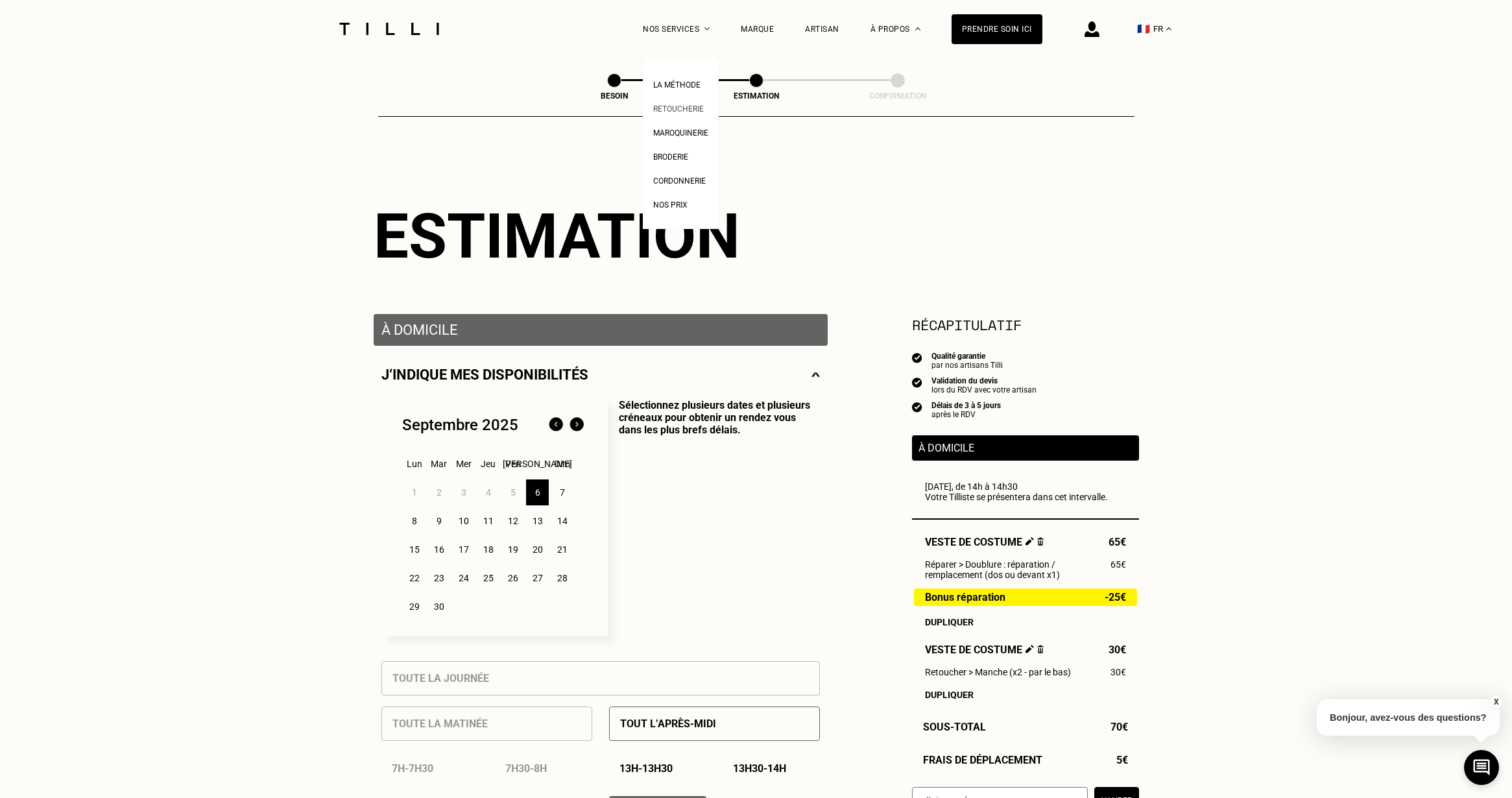
click at [682, 106] on span "Retoucherie" at bounding box center [678, 109] width 51 height 9
